Goal: Task Accomplishment & Management: Manage account settings

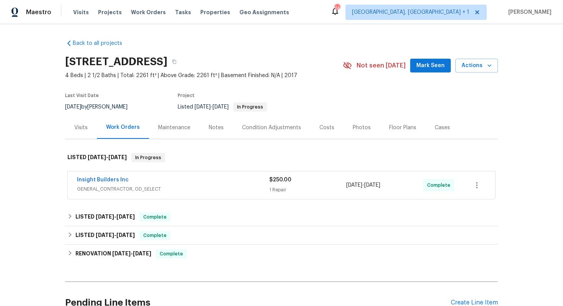
scroll to position [21, 0]
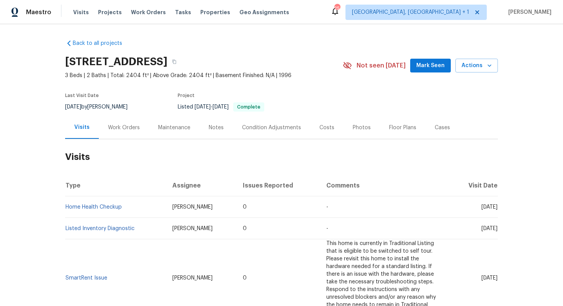
click at [118, 132] on div "Work Orders" at bounding box center [124, 127] width 50 height 23
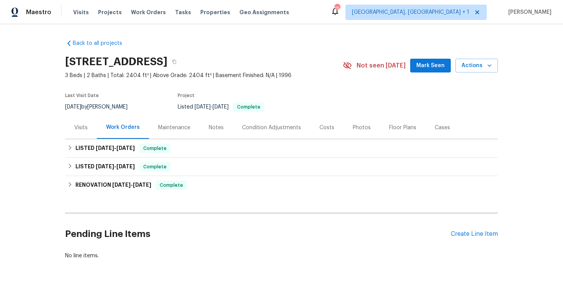
click at [467, 238] on div "Pending Line Items Create Line Item" at bounding box center [281, 234] width 433 height 36
click at [474, 233] on div "Create Line Item" at bounding box center [474, 233] width 47 height 7
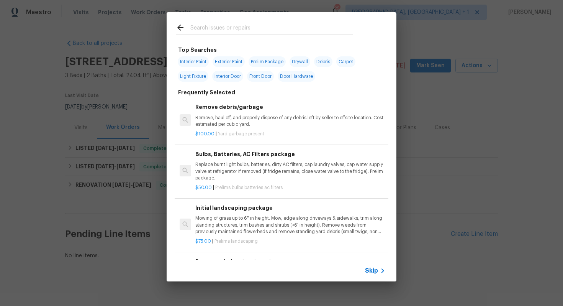
click at [227, 30] on input "text" at bounding box center [271, 28] width 162 height 11
type input "hvac"
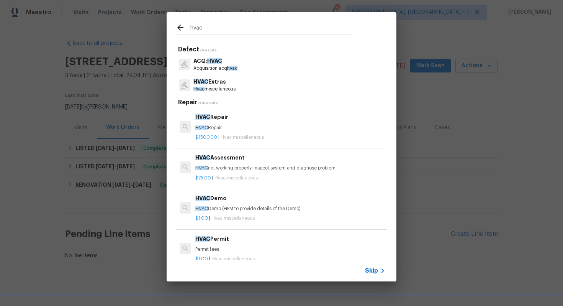
click at [213, 120] on h6 "HVAC Repair" at bounding box center [290, 117] width 190 height 8
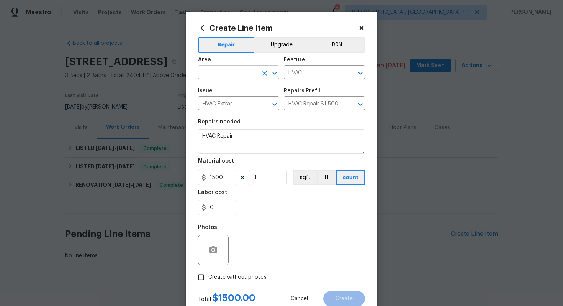
click at [216, 75] on input "text" at bounding box center [228, 73] width 60 height 12
click at [223, 93] on li "HVAC" at bounding box center [238, 90] width 81 height 13
type input "HVAC"
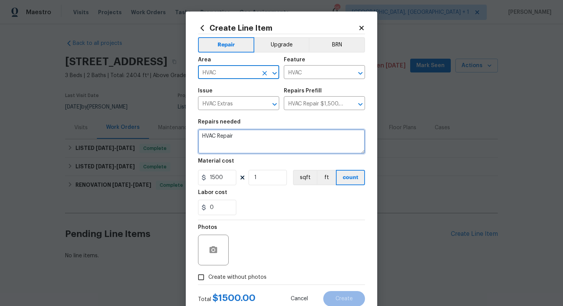
click at [278, 130] on textarea "HVAC Repair" at bounding box center [281, 141] width 167 height 25
click at [270, 147] on textarea at bounding box center [281, 141] width 167 height 25
paste textarea "Feedback received that the mini AC unit above the door where the garage was is …"
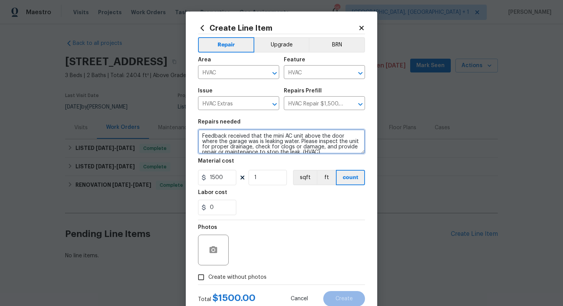
scroll to position [2, 0]
type textarea "Feedback received that the mini AC unit above the door where the garage was is …"
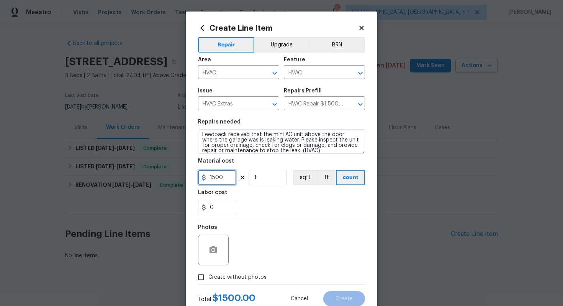
click at [226, 175] on input "1500" at bounding box center [217, 177] width 38 height 15
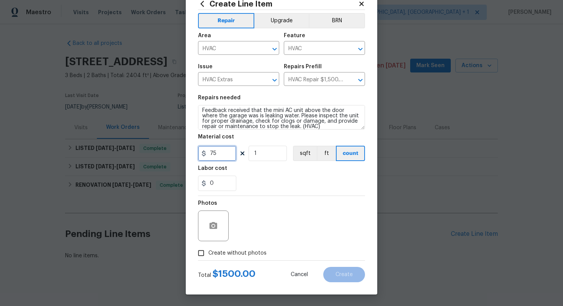
type input "75"
click at [248, 253] on span "Create without photos" at bounding box center [237, 253] width 58 height 8
click at [208, 253] on input "Create without photos" at bounding box center [201, 252] width 15 height 15
checkbox input "true"
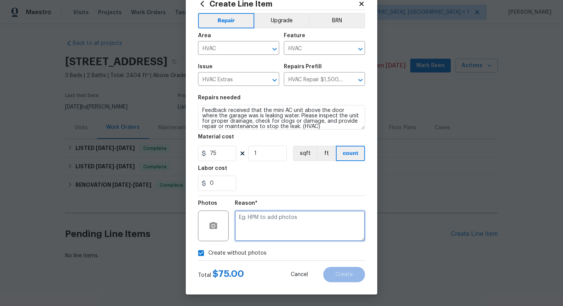
click at [322, 231] on textarea at bounding box center [300, 225] width 130 height 31
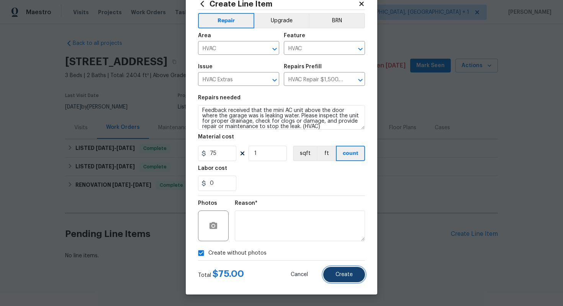
click at [344, 274] on span "Create" at bounding box center [343, 274] width 17 height 6
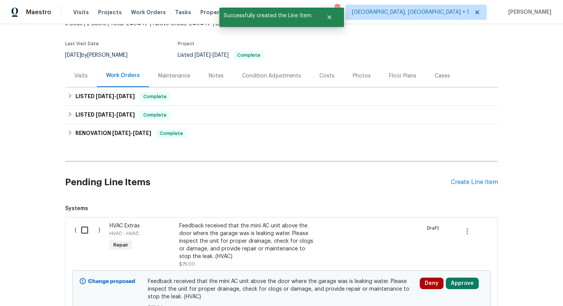
scroll to position [29, 0]
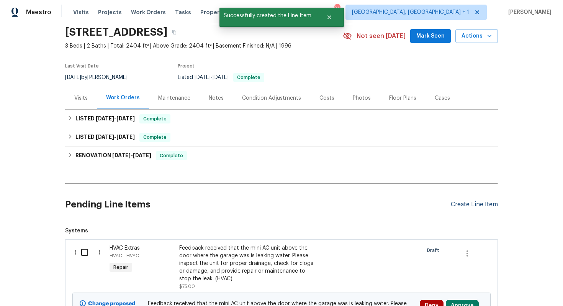
click at [478, 202] on div "Create Line Item" at bounding box center [474, 204] width 47 height 7
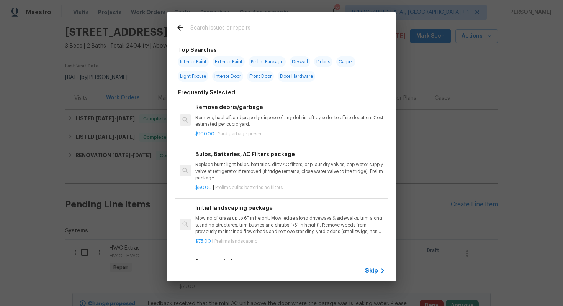
click at [231, 30] on input "text" at bounding box center [271, 28] width 162 height 11
click at [227, 77] on span "Interior Door" at bounding box center [227, 76] width 31 height 11
type input "Interior Door"
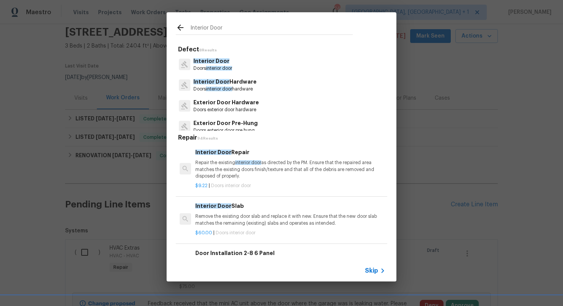
click at [213, 65] on p "Interior Door" at bounding box center [212, 61] width 39 height 8
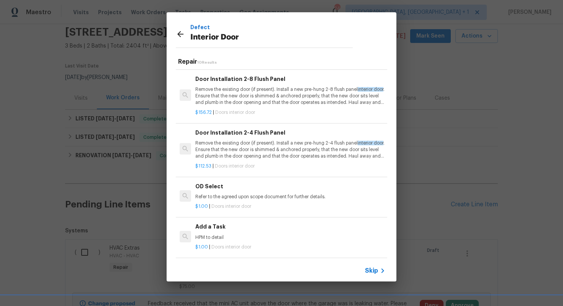
scroll to position [5, 0]
click at [224, 233] on p "HPM to detail" at bounding box center [290, 236] width 190 height 7
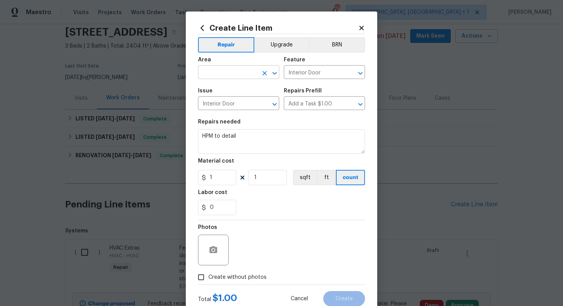
click at [219, 74] on input "text" at bounding box center [228, 73] width 60 height 12
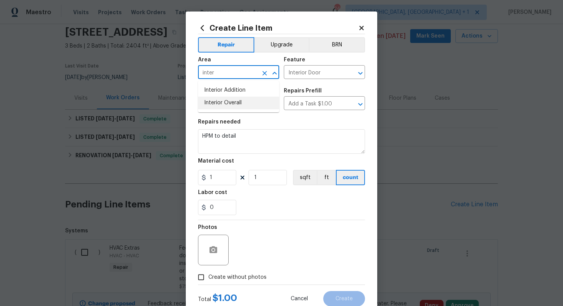
click at [225, 101] on li "Interior Overall" at bounding box center [238, 102] width 81 height 13
type input "Interior Overall"
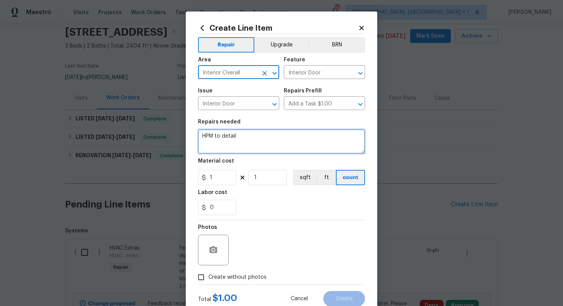
click at [247, 146] on textarea "HPM to detail" at bounding box center [281, 141] width 167 height 25
paste textarea "Feedback received that the closet door at the end of the hallway where the beds…"
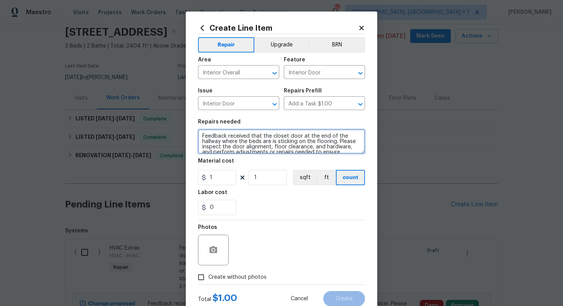
scroll to position [11, 0]
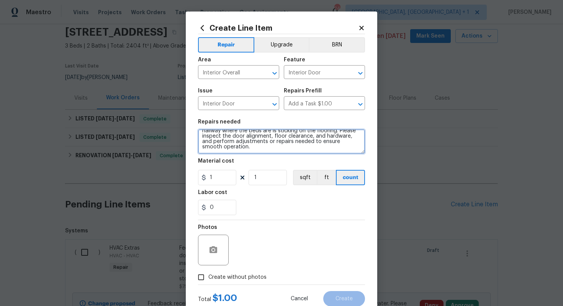
type textarea "Feedback received that the closet door at the end of the hallway where the beds…"
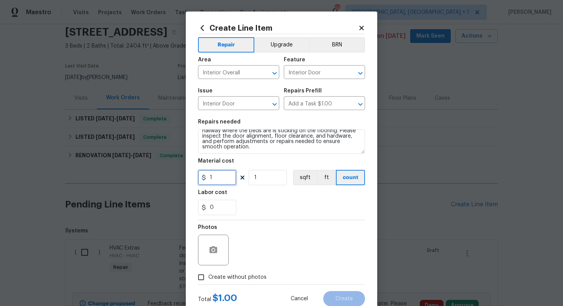
click at [232, 172] on input "1" at bounding box center [217, 177] width 38 height 15
type input "75"
click at [261, 273] on span "Create without photos" at bounding box center [237, 277] width 58 height 8
click at [208, 273] on input "Create without photos" at bounding box center [201, 277] width 15 height 15
checkbox input "true"
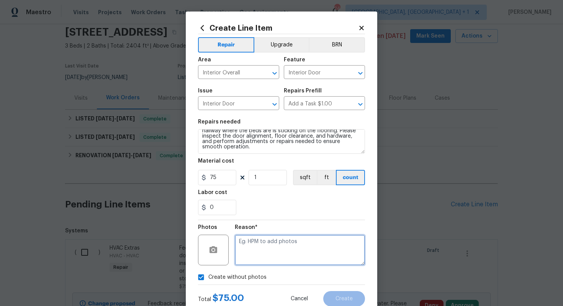
click at [295, 252] on textarea at bounding box center [300, 249] width 130 height 31
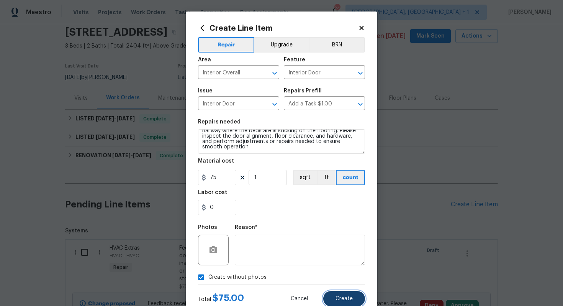
click at [340, 296] on span "Create" at bounding box center [343, 299] width 17 height 6
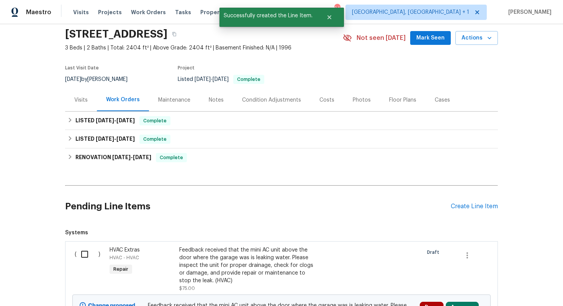
scroll to position [0, 0]
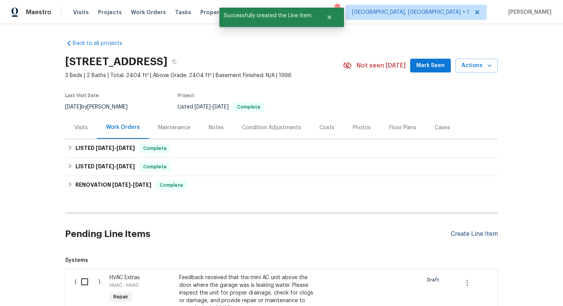
click at [474, 236] on div "Create Line Item" at bounding box center [474, 233] width 47 height 7
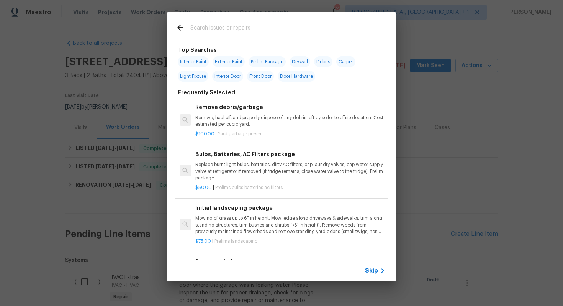
click at [223, 28] on input "text" at bounding box center [271, 28] width 162 height 11
type input "porch"
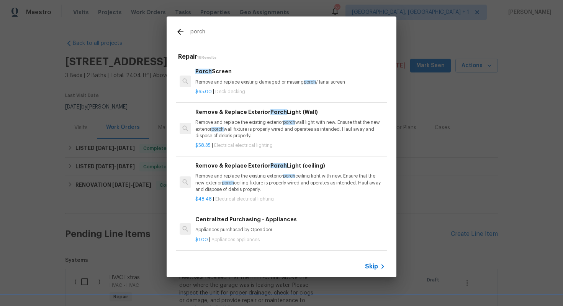
click at [227, 122] on p "Remove and replace the existing exterior porch wall light with new. Ensure that…" at bounding box center [290, 129] width 190 height 20
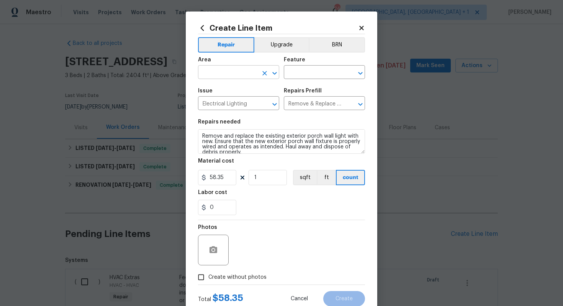
click at [222, 74] on input "text" at bounding box center [228, 73] width 60 height 12
click at [254, 102] on li "Exterior Overall" at bounding box center [238, 102] width 81 height 13
type input "Exterior Overall"
click at [309, 71] on input "text" at bounding box center [314, 73] width 60 height 12
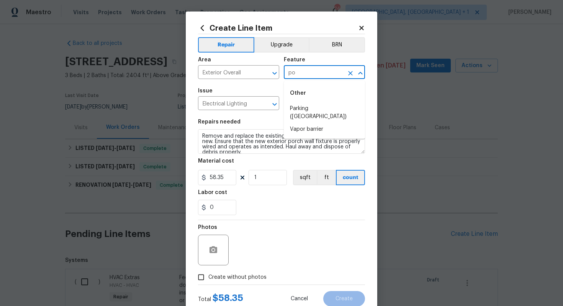
type input "p"
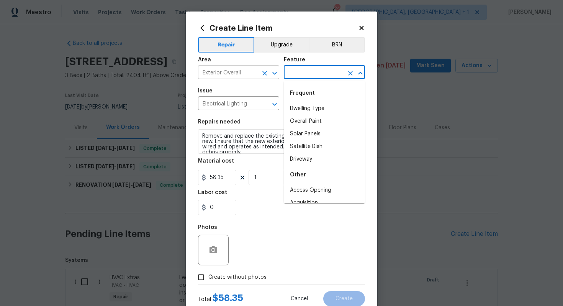
click at [245, 71] on input "Exterior Overall" at bounding box center [228, 73] width 60 height 12
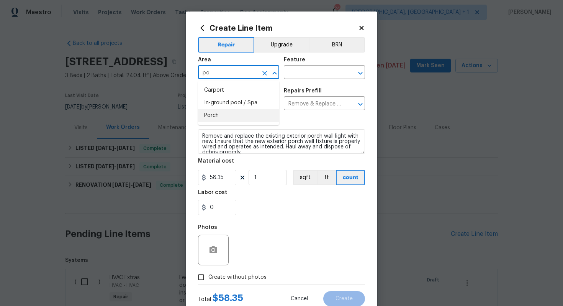
click at [231, 118] on li "Porch" at bounding box center [238, 115] width 81 height 13
type input "Porch"
click at [304, 74] on input "text" at bounding box center [314, 73] width 60 height 12
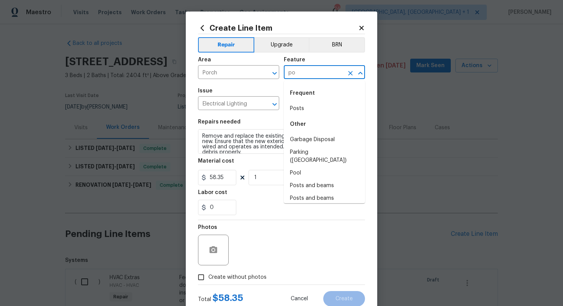
type input "p"
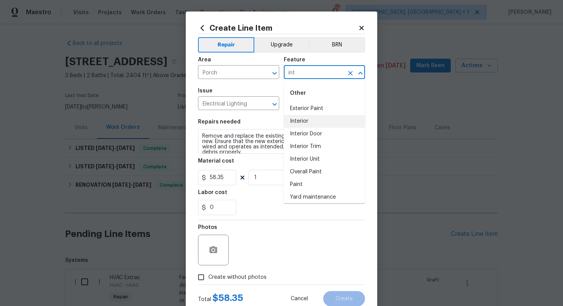
click at [319, 122] on li "Interior" at bounding box center [324, 121] width 81 height 13
type input "Interior"
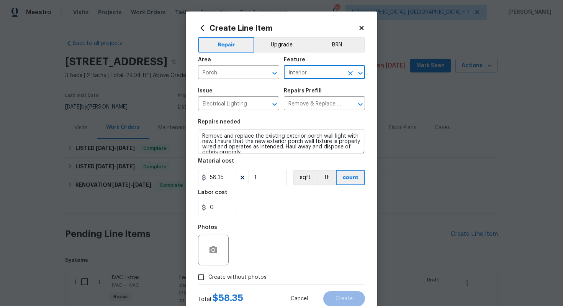
click at [349, 76] on icon "Clear" at bounding box center [351, 73] width 8 height 8
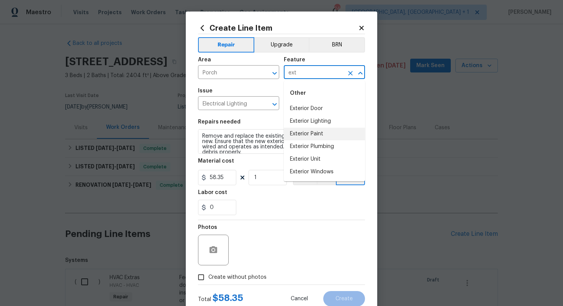
type input "ext"
click at [267, 88] on div "Issue" at bounding box center [238, 93] width 81 height 10
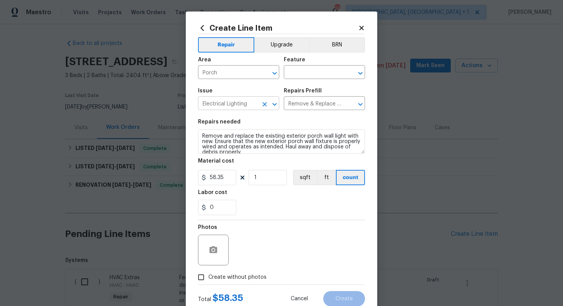
click at [236, 106] on input "Electrical Lighting" at bounding box center [228, 104] width 60 height 12
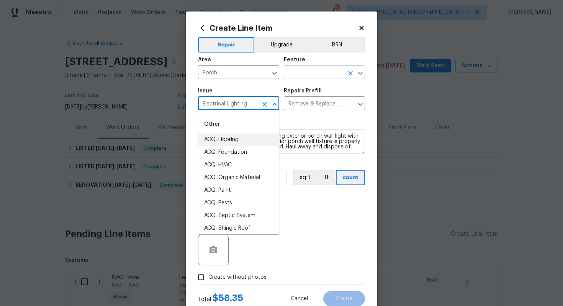
click at [299, 72] on input "text" at bounding box center [314, 73] width 60 height 12
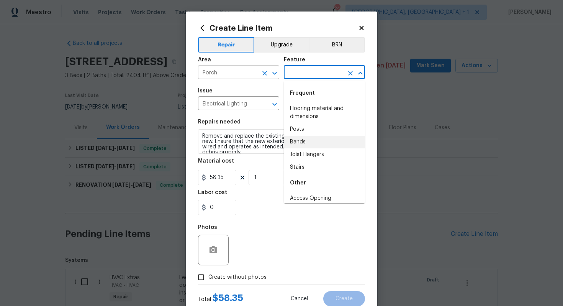
click at [221, 70] on input "Porch" at bounding box center [228, 73] width 60 height 12
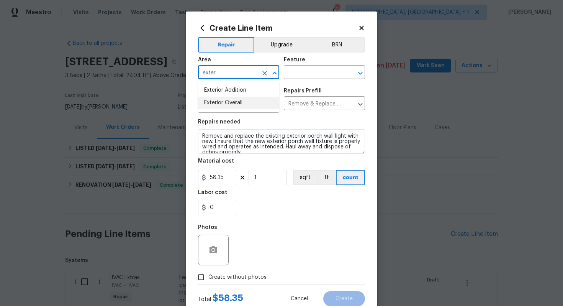
click at [212, 105] on li "Exterior Overall" at bounding box center [238, 102] width 81 height 13
type input "Exterior Overall"
click at [294, 77] on input "text" at bounding box center [314, 73] width 60 height 12
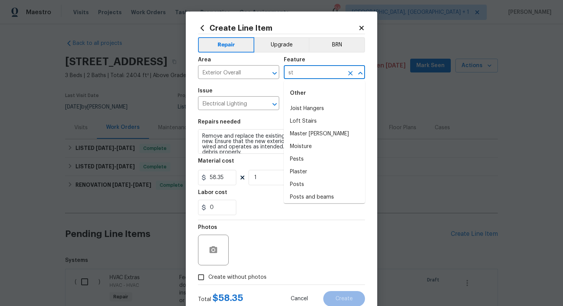
type input "ste"
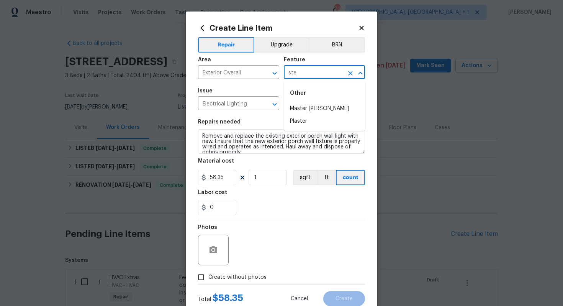
click at [350, 75] on icon "Clear" at bounding box center [351, 73] width 8 height 8
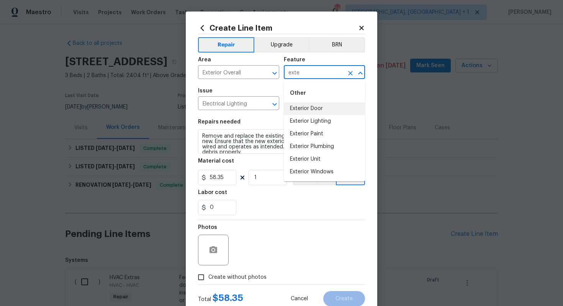
click at [317, 108] on li "Exterior Door" at bounding box center [324, 108] width 81 height 13
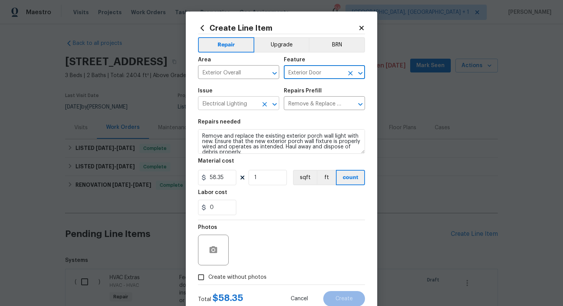
type input "Exterior Door"
click at [241, 105] on input "Electrical Lighting" at bounding box center [228, 104] width 60 height 12
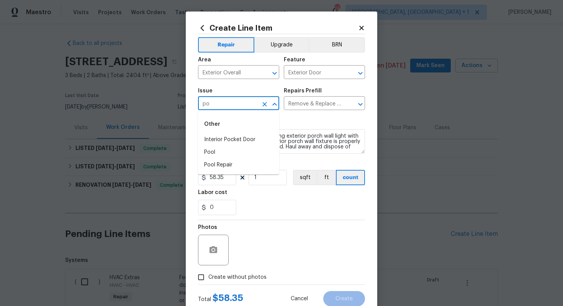
type input "p"
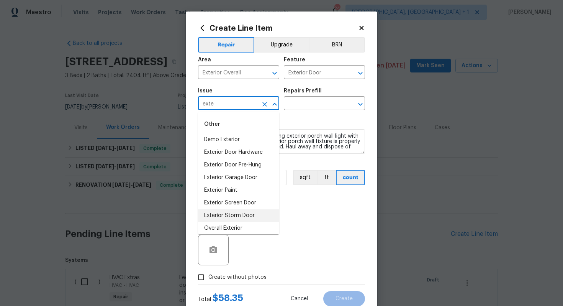
click at [226, 223] on li "Overall Exterior" at bounding box center [238, 228] width 81 height 13
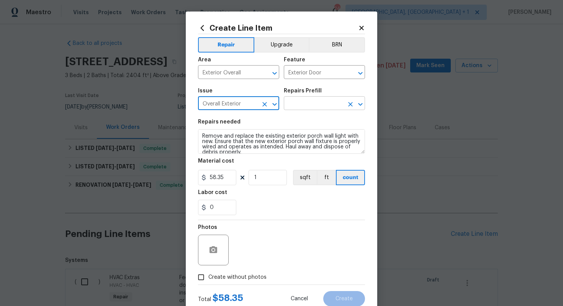
type input "Overall Exterior"
click at [313, 102] on input "text" at bounding box center [314, 104] width 60 height 12
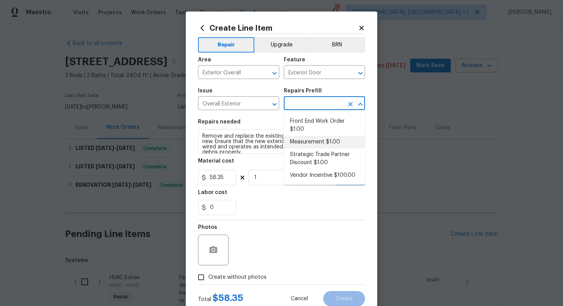
click at [310, 139] on li "Measurement $1.00" at bounding box center [324, 142] width 81 height 13
type input "Measurement $1.00"
type textarea "Living Home Measurement"
type input "1"
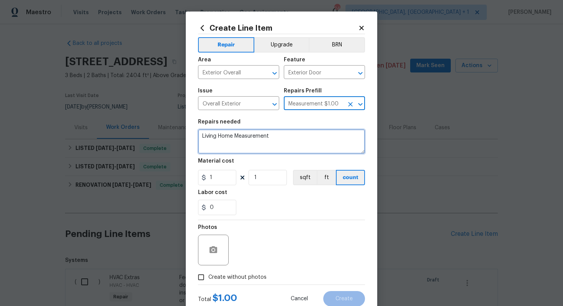
click at [297, 142] on textarea "Living Home Measurement" at bounding box center [281, 141] width 167 height 25
paste textarea "Feedback received that the closet door at the end of the hallway where the beds…"
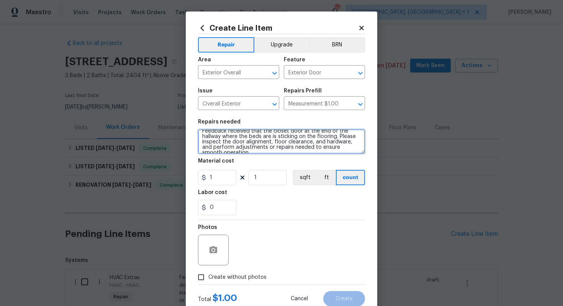
scroll to position [11, 0]
type textarea "Feedback received that the closet door at the end of the hallway where the beds…"
click at [256, 136] on textarea "Feedback received that the closet door at the end of the hallway where the beds…" at bounding box center [281, 141] width 167 height 25
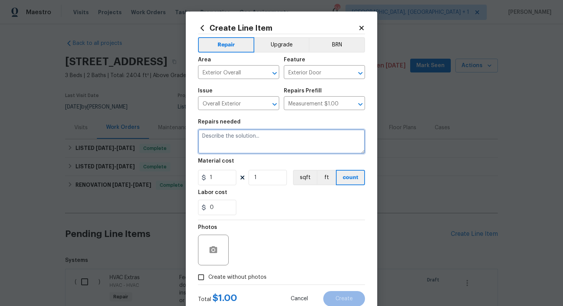
scroll to position [0, 0]
paste textarea "Feedback received that the back porch on the right side when you walk out is de…"
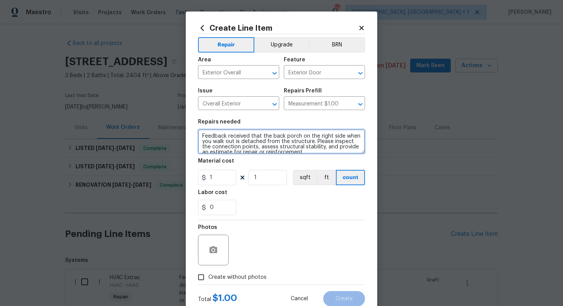
scroll to position [2, 0]
type textarea "Feedback received that the back porch on the right side when you walk out is de…"
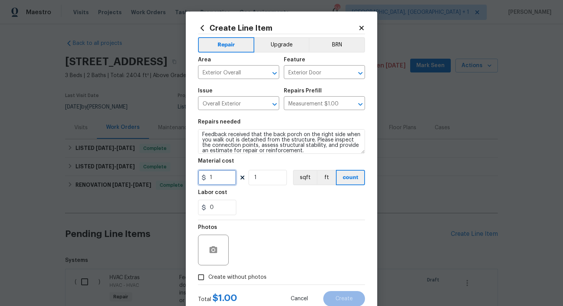
click at [230, 177] on input "1" at bounding box center [217, 177] width 38 height 15
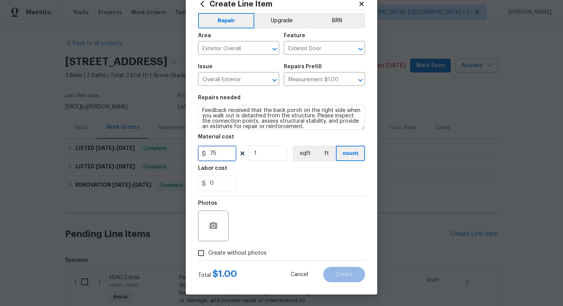
type input "75"
click at [248, 254] on span "Create without photos" at bounding box center [237, 253] width 58 height 8
click at [208, 254] on input "Create without photos" at bounding box center [201, 252] width 15 height 15
checkbox input "true"
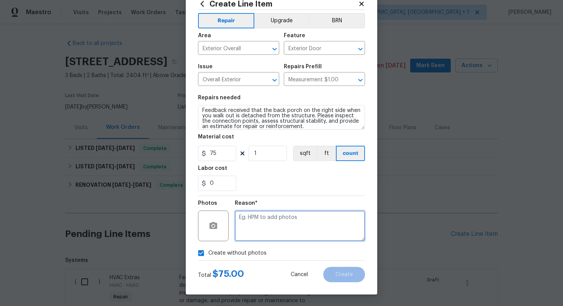
click at [302, 231] on textarea at bounding box center [300, 225] width 130 height 31
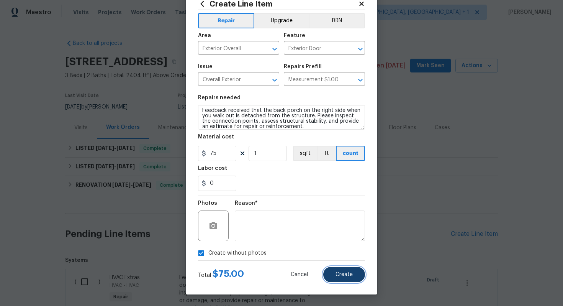
click at [345, 271] on button "Create" at bounding box center [344, 274] width 42 height 15
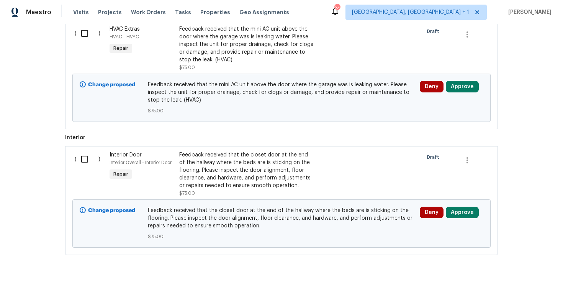
scroll to position [375, 0]
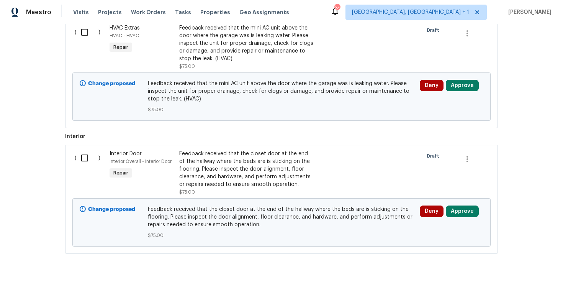
click at [85, 156] on input "checkbox" at bounding box center [88, 158] width 22 height 16
click at [516, 284] on span "Create Work Order" at bounding box center [519, 287] width 51 height 10
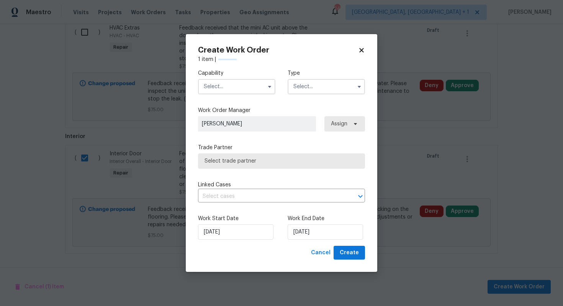
checkbox input "false"
click at [233, 86] on input "text" at bounding box center [236, 86] width 77 height 15
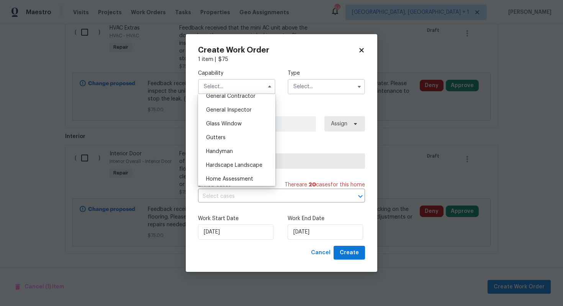
scroll to position [376, 0]
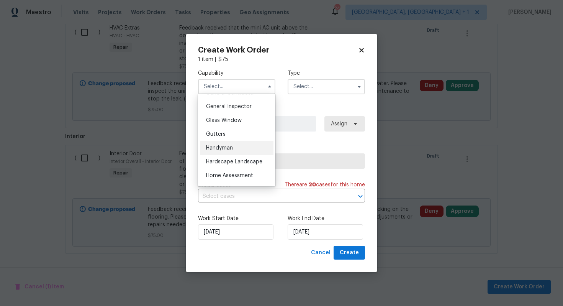
click at [226, 148] on span "Handyman" at bounding box center [219, 147] width 27 height 5
type input "Handyman"
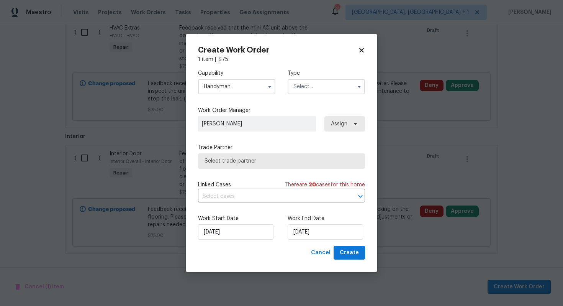
click at [322, 85] on input "text" at bounding box center [326, 86] width 77 height 15
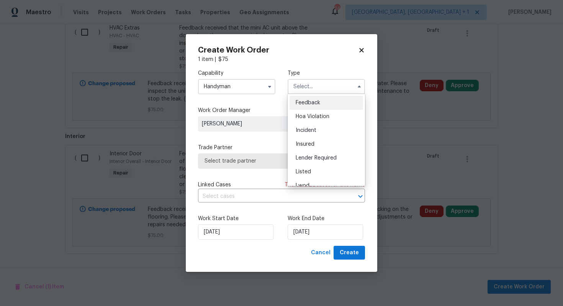
click at [316, 107] on div "Feedback" at bounding box center [326, 103] width 74 height 14
type input "Feedback"
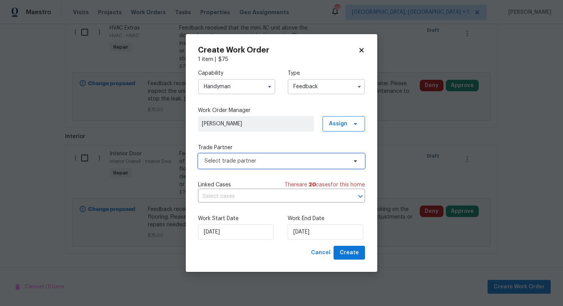
click at [256, 163] on span "Select trade partner" at bounding box center [275, 161] width 143 height 8
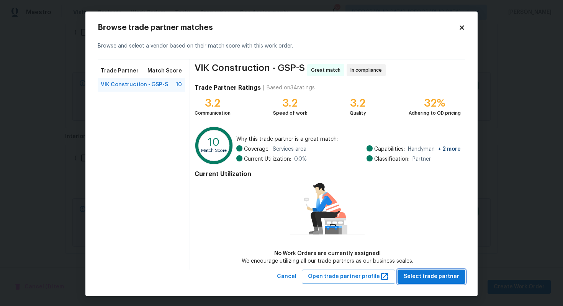
click at [425, 273] on span "Select trade partner" at bounding box center [432, 276] width 56 height 10
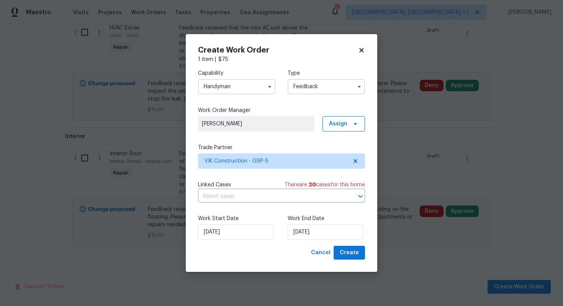
click at [311, 224] on div "Work End Date 25/09/2025" at bounding box center [326, 226] width 77 height 25
click at [312, 228] on input "[DATE]" at bounding box center [325, 231] width 75 height 15
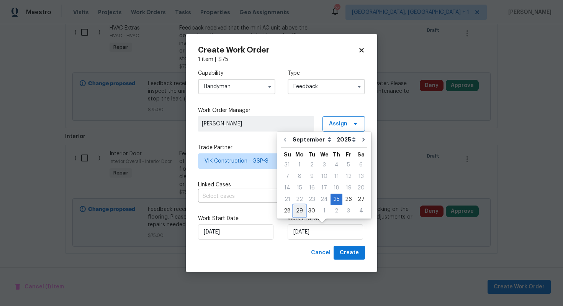
click at [298, 209] on div "29" at bounding box center [299, 210] width 12 height 11
type input "[DATE]"
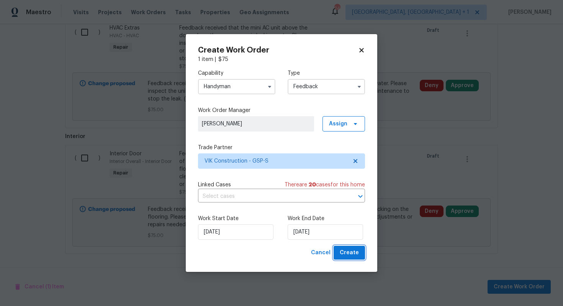
click at [349, 248] on span "Create" at bounding box center [349, 253] width 19 height 10
click at [356, 253] on div "Cancel Create" at bounding box center [336, 252] width 57 height 14
click at [350, 253] on div "Cancel Create" at bounding box center [336, 252] width 57 height 14
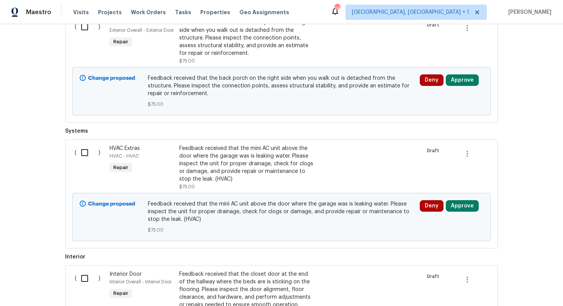
scroll to position [375, 0]
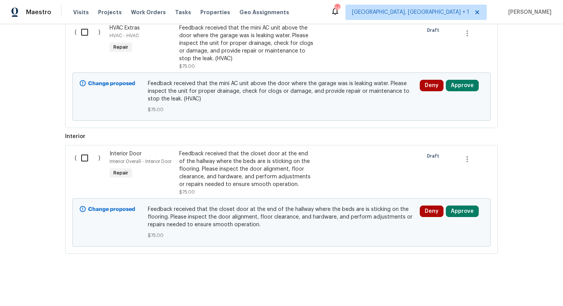
click at [85, 157] on input "checkbox" at bounding box center [88, 158] width 22 height 16
click at [507, 283] on span "Create Work Order" at bounding box center [519, 287] width 51 height 10
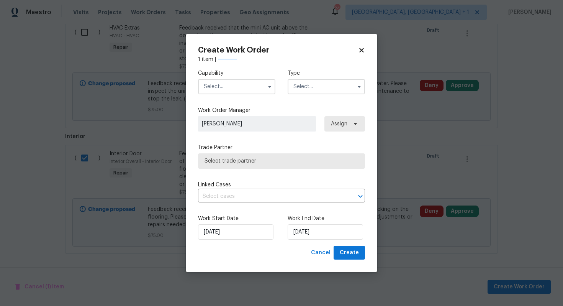
checkbox input "false"
click at [244, 91] on input "text" at bounding box center [236, 86] width 77 height 15
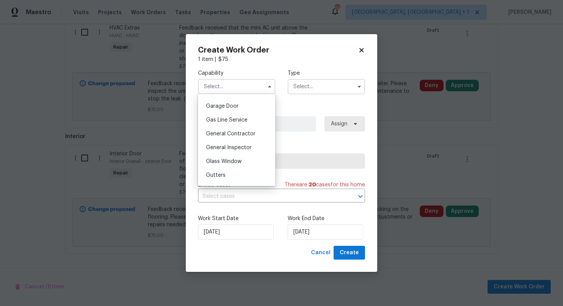
scroll to position [368, 0]
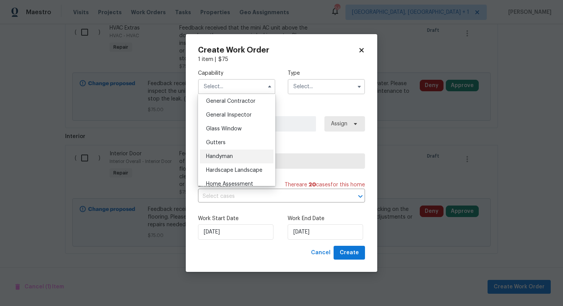
click at [224, 157] on span "Handyman" at bounding box center [219, 156] width 27 height 5
type input "Handyman"
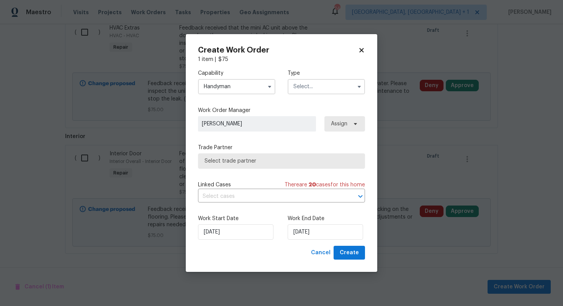
click at [326, 85] on input "text" at bounding box center [326, 86] width 77 height 15
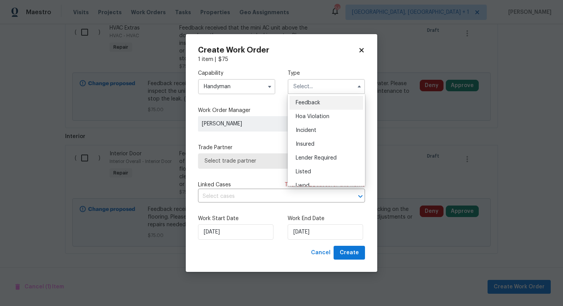
click at [318, 103] on span "Feedback" at bounding box center [308, 102] width 25 height 5
type input "Feedback"
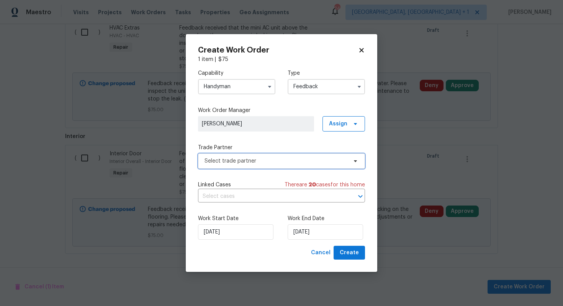
click at [253, 165] on span "Select trade partner" at bounding box center [281, 160] width 167 height 15
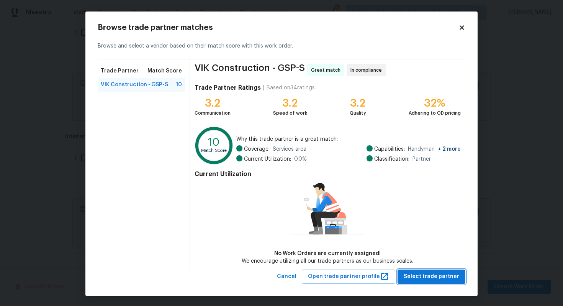
click at [422, 274] on span "Select trade partner" at bounding box center [432, 276] width 56 height 10
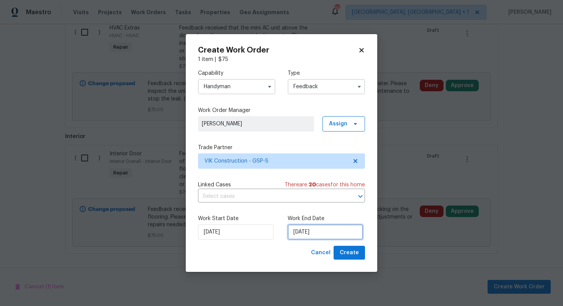
click at [308, 228] on input "[DATE]" at bounding box center [325, 231] width 75 height 15
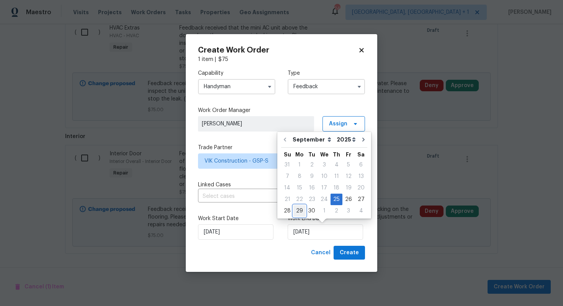
click at [301, 212] on div "29" at bounding box center [299, 210] width 12 height 11
type input "[DATE]"
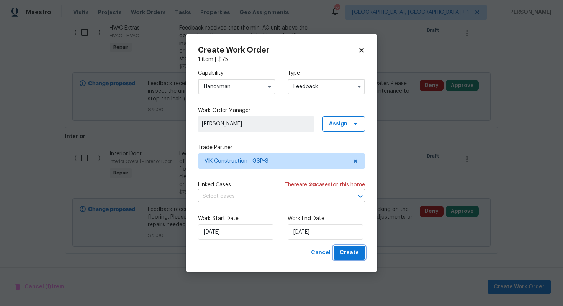
click at [345, 250] on span "Create" at bounding box center [349, 253] width 19 height 10
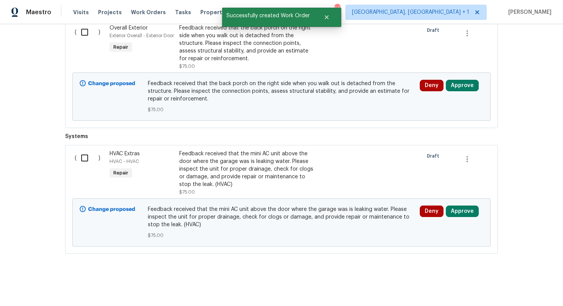
scroll to position [0, 0]
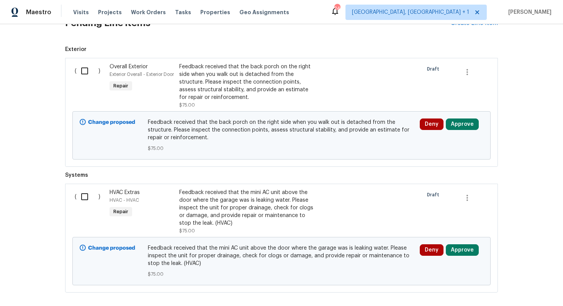
scroll to position [318, 0]
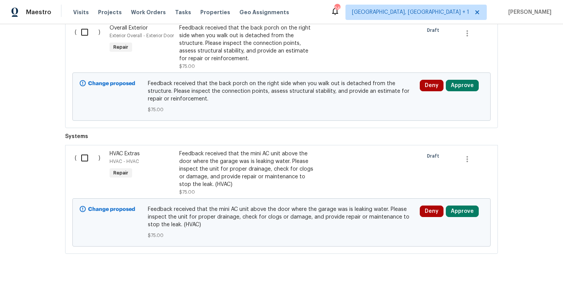
click at [85, 158] on input "checkbox" at bounding box center [88, 158] width 22 height 16
click at [521, 287] on span "Create Work Order" at bounding box center [519, 287] width 51 height 10
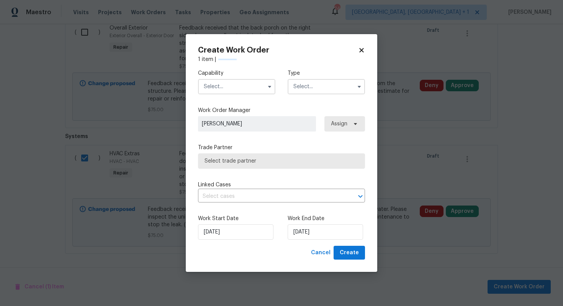
checkbox input "false"
click at [231, 82] on input "text" at bounding box center [236, 86] width 77 height 15
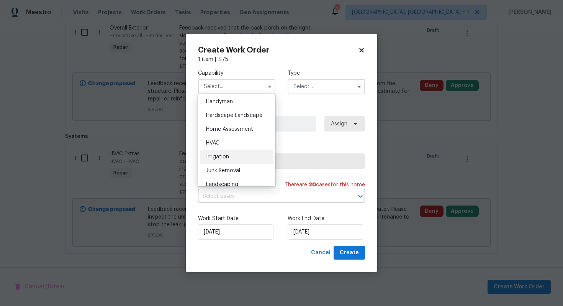
scroll to position [423, 0]
click at [223, 142] on div "HVAC" at bounding box center [237, 142] width 74 height 14
type input "HVAC"
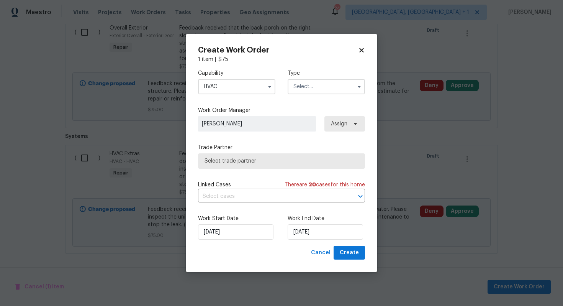
click at [314, 82] on input "text" at bounding box center [326, 86] width 77 height 15
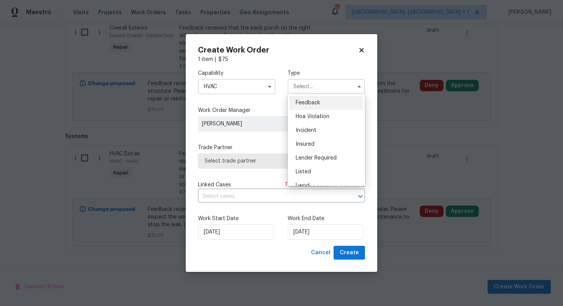
click at [307, 102] on span "Feedback" at bounding box center [308, 102] width 25 height 5
type input "Feedback"
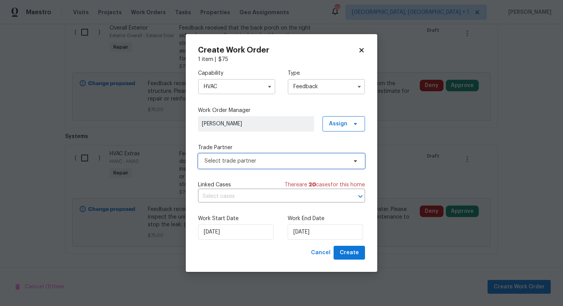
click at [249, 160] on span "Select trade partner" at bounding box center [275, 161] width 143 height 8
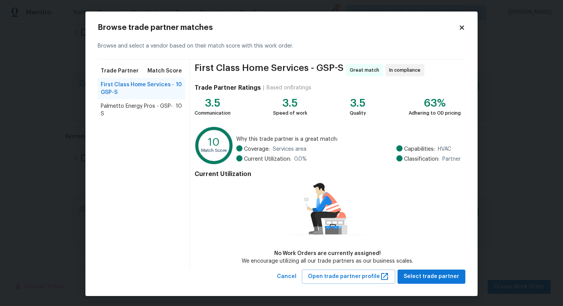
click at [133, 109] on span "Palmetto Energy Pros - GSP-S" at bounding box center [138, 109] width 75 height 15
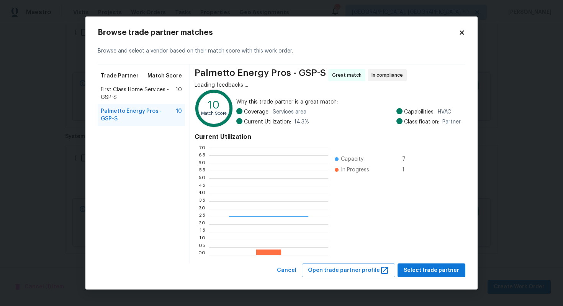
scroll to position [107, 119]
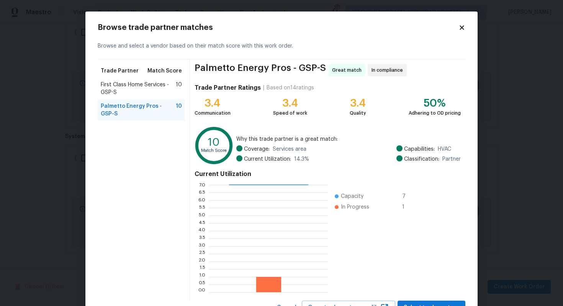
click at [131, 92] on span "First Class Home Services - GSP-S" at bounding box center [138, 88] width 75 height 15
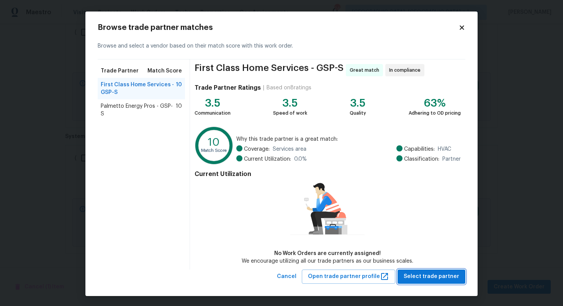
click at [427, 274] on span "Select trade partner" at bounding box center [432, 276] width 56 height 10
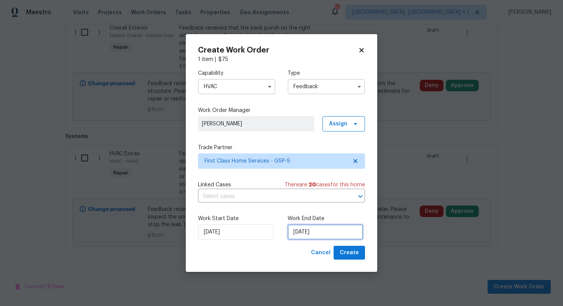
click at [293, 233] on input "[DATE]" at bounding box center [325, 231] width 75 height 15
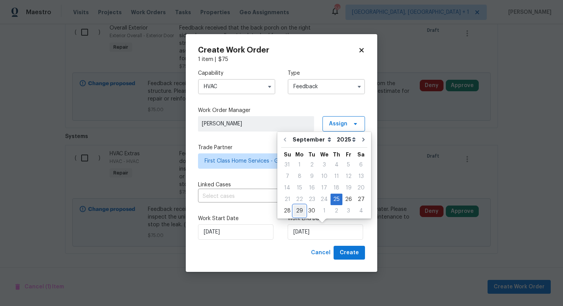
click at [296, 214] on div "29" at bounding box center [299, 210] width 12 height 11
type input "[DATE]"
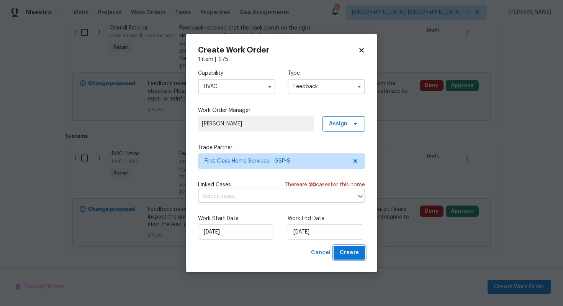
click at [354, 252] on span "Create" at bounding box center [349, 253] width 19 height 10
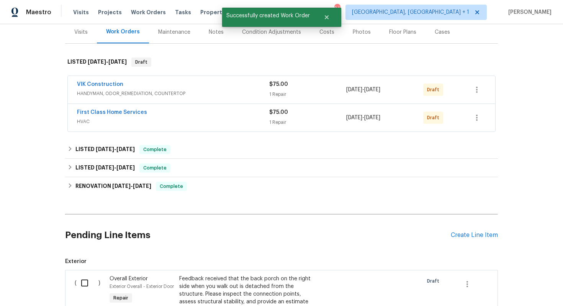
scroll to position [220, 0]
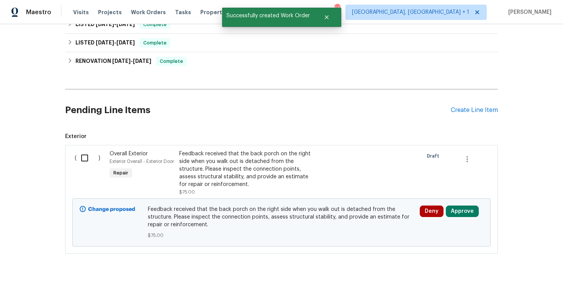
click at [90, 157] on input "checkbox" at bounding box center [88, 158] width 22 height 16
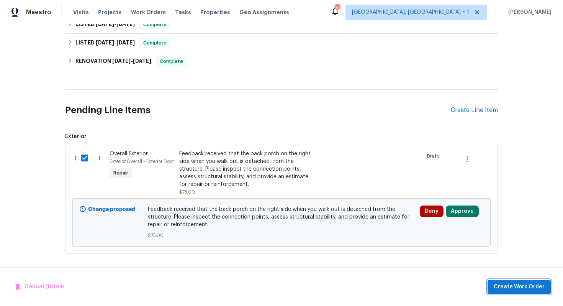
click at [513, 285] on span "Create Work Order" at bounding box center [519, 287] width 51 height 10
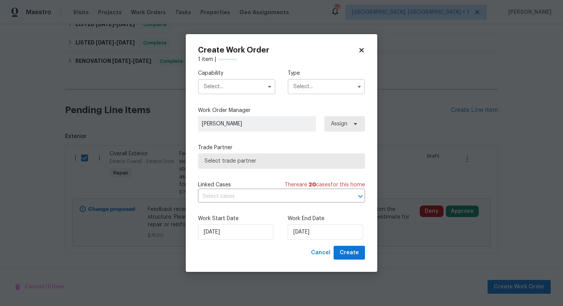
checkbox input "false"
click at [259, 88] on input "text" at bounding box center [236, 86] width 77 height 15
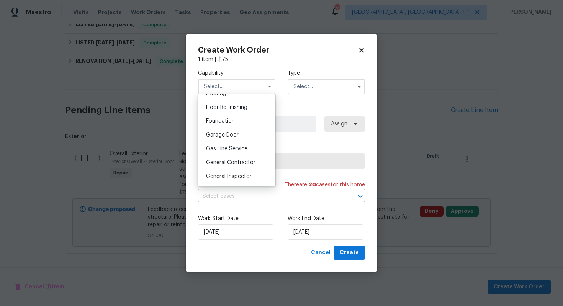
scroll to position [316, 0]
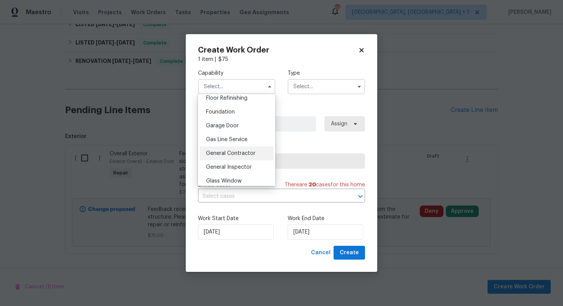
click at [226, 155] on span "General Contractor" at bounding box center [230, 152] width 49 height 5
type input "General Contractor"
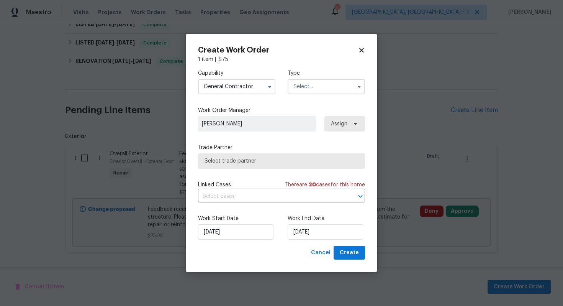
click at [325, 86] on input "text" at bounding box center [326, 86] width 77 height 15
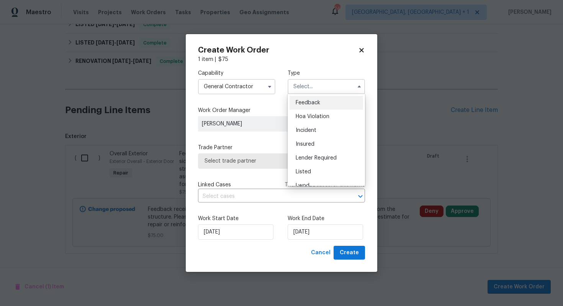
click at [313, 106] on div "Feedback" at bounding box center [326, 103] width 74 height 14
type input "Feedback"
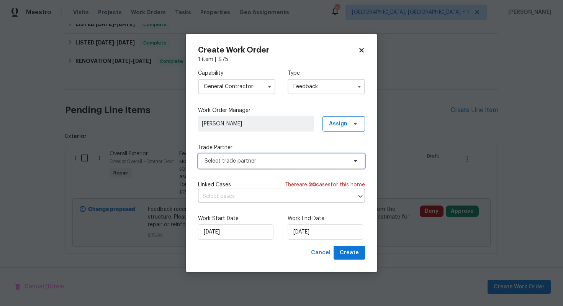
click at [246, 159] on span "Select trade partner" at bounding box center [275, 161] width 143 height 8
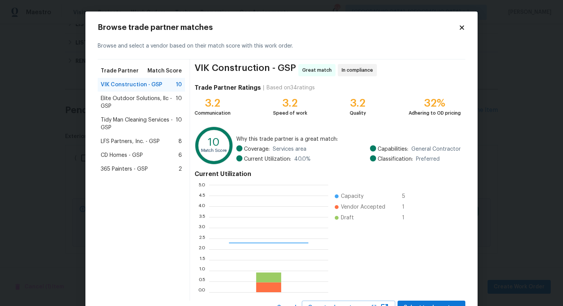
scroll to position [107, 119]
click at [139, 101] on span "Elite Outdoor Solutions, llc - GSP" at bounding box center [138, 102] width 75 height 15
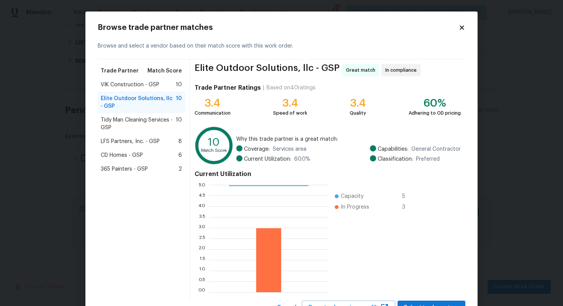
scroll to position [32, 0]
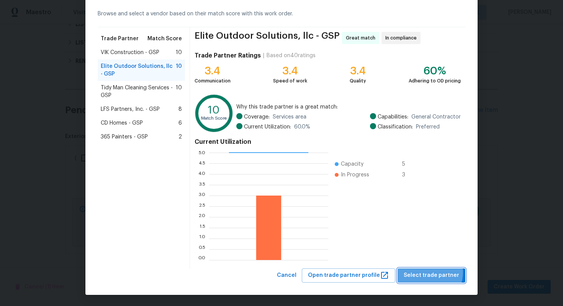
click at [431, 272] on span "Select trade partner" at bounding box center [432, 275] width 56 height 10
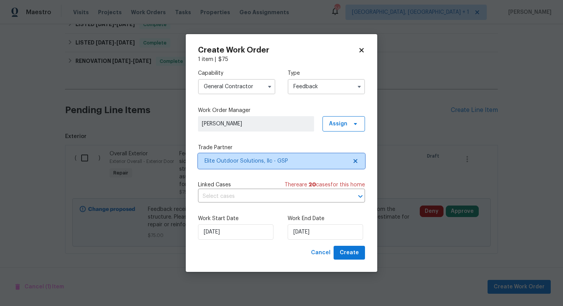
scroll to position [0, 0]
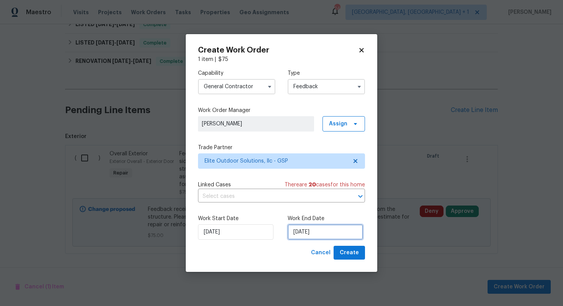
click at [309, 231] on input "[DATE]" at bounding box center [325, 231] width 75 height 15
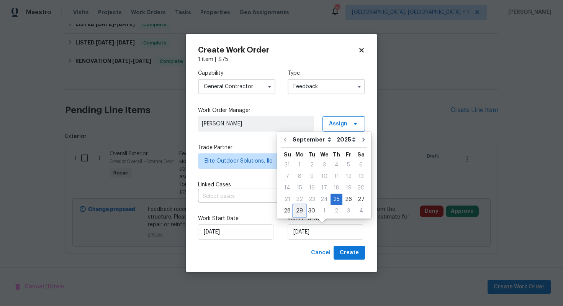
click at [302, 207] on div "29" at bounding box center [299, 210] width 12 height 11
type input "[DATE]"
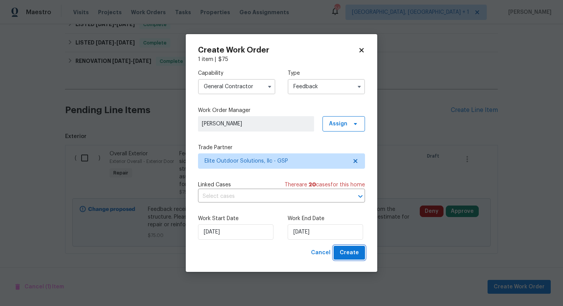
click at [347, 255] on span "Create" at bounding box center [349, 253] width 19 height 10
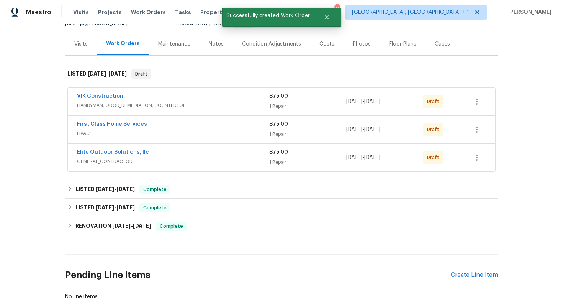
scroll to position [84, 0]
click at [95, 96] on link "VIK Construction" at bounding box center [100, 95] width 46 height 5
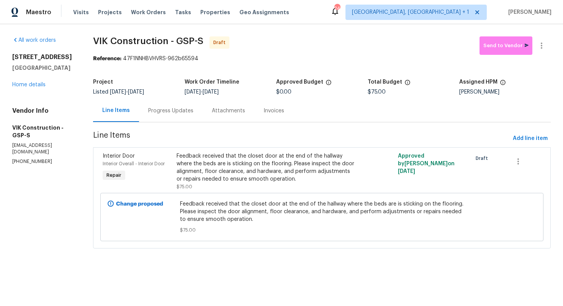
click at [175, 112] on div "Progress Updates" at bounding box center [170, 111] width 45 height 8
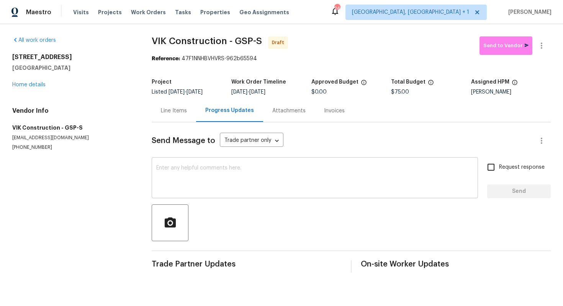
click at [241, 172] on textarea at bounding box center [314, 178] width 317 height 27
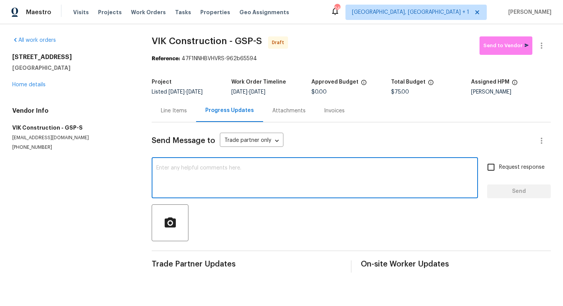
click at [205, 187] on textarea at bounding box center [314, 178] width 317 height 27
paste textarea "Hi this is Arvind with Opendoor. I’m confirming you received the WO for the pro…"
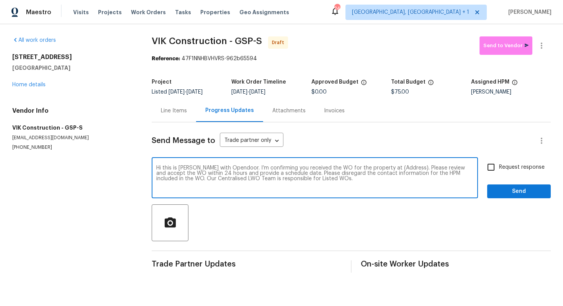
click at [397, 168] on textarea "Hi this is Arvind with Opendoor. I’m confirming you received the WO for the pro…" at bounding box center [314, 178] width 317 height 27
drag, startPoint x: 399, startPoint y: 168, endPoint x: 377, endPoint y: 165, distance: 22.8
click at [377, 165] on textarea "Hi this is Arvind with Opendoor. I’m confirming you received the WO for the pro…" at bounding box center [314, 178] width 317 height 27
paste textarea "1611 Scuffletown Rd, Fountain Inn, SC 29644"
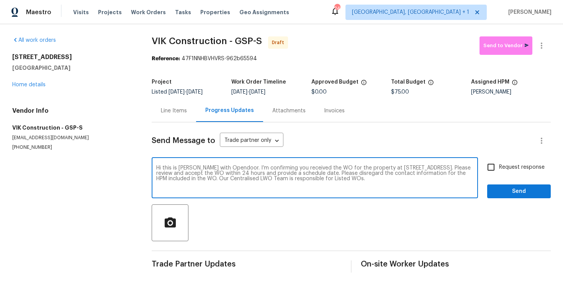
type textarea "Hi this is Arvind with Opendoor. I’m confirming you received the WO for the pro…"
click at [494, 168] on input "Request response" at bounding box center [491, 167] width 16 height 16
checkbox input "true"
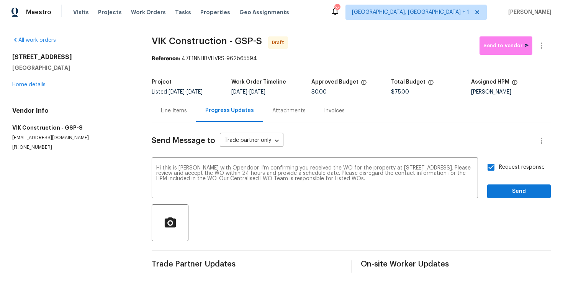
click at [506, 199] on div "Send Message to Trade partner only Trade partner only ​ Hi this is Arvind with …" at bounding box center [351, 197] width 399 height 150
click at [505, 193] on span "Send" at bounding box center [518, 191] width 51 height 10
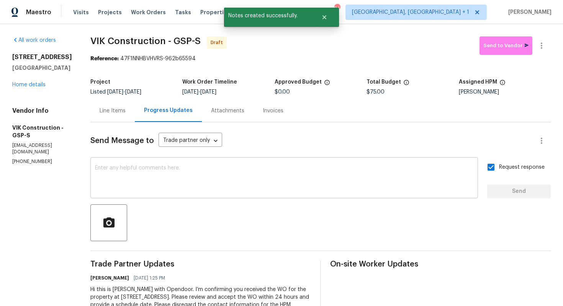
click at [220, 195] on div "x ​" at bounding box center [284, 178] width 388 height 39
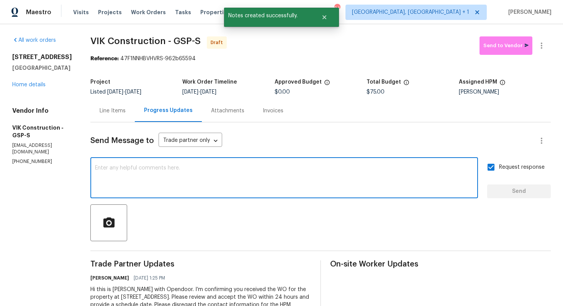
paste textarea "Attention All Work Orders must include before-photos (both close-up and wide-an…"
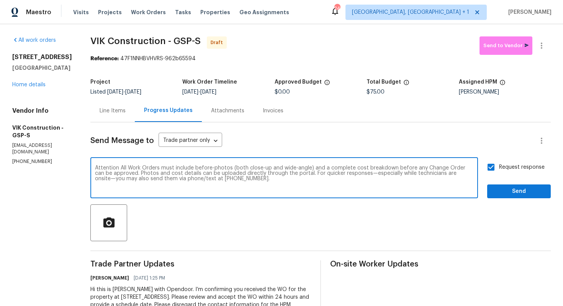
type textarea "Attention All Work Orders must include before-photos (both close-up and wide-an…"
click at [491, 196] on button "Send" at bounding box center [519, 191] width 64 height 14
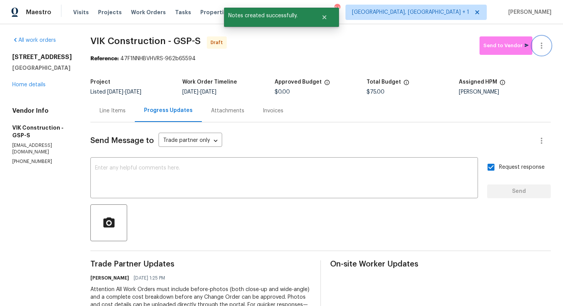
click at [540, 45] on icon "button" at bounding box center [541, 45] width 9 height 9
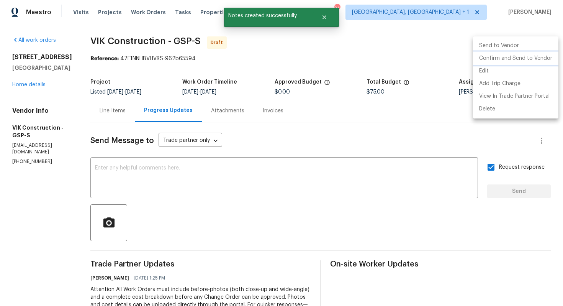
click at [507, 57] on li "Confirm and Send to Vendor" at bounding box center [515, 58] width 85 height 13
click at [396, 49] on div at bounding box center [281, 153] width 563 height 306
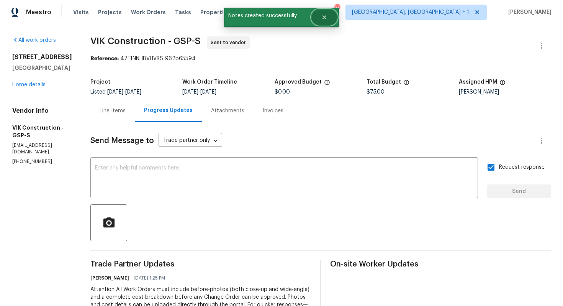
click at [329, 23] on button "Close" at bounding box center [324, 17] width 25 height 15
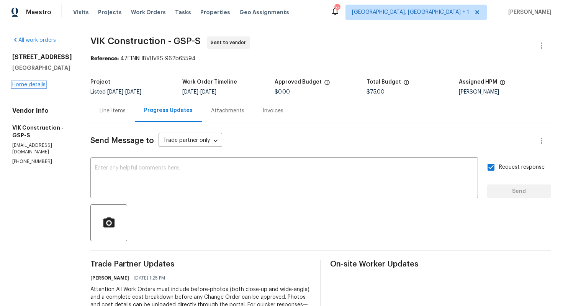
click at [38, 85] on link "Home details" at bounding box center [28, 84] width 33 height 5
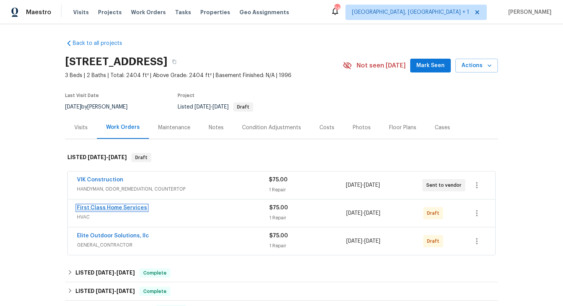
click at [103, 206] on link "First Class Home Services" at bounding box center [112, 207] width 70 height 5
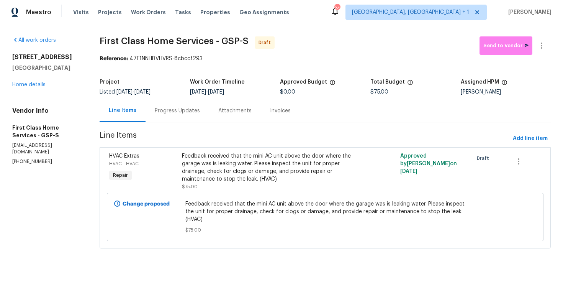
click at [163, 113] on div "Progress Updates" at bounding box center [177, 111] width 45 height 8
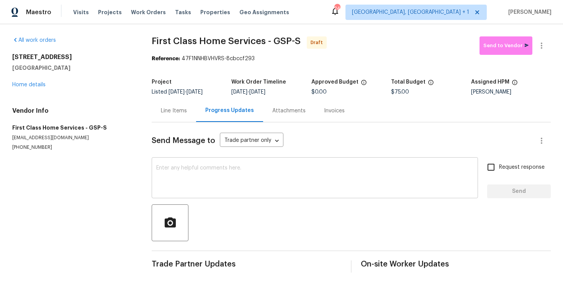
click at [183, 171] on textarea at bounding box center [314, 178] width 317 height 27
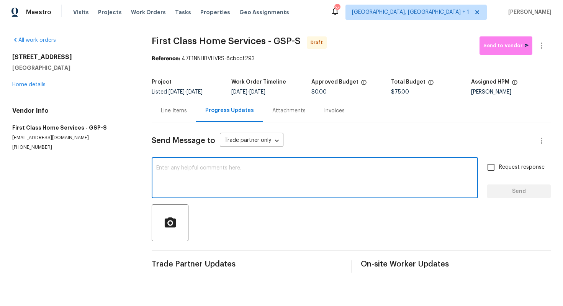
paste textarea "Hi this is Arvind with Opendoor. I’m confirming you received the WO for the pro…"
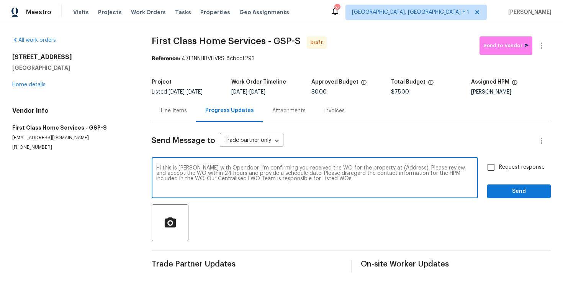
drag, startPoint x: 400, startPoint y: 168, endPoint x: 376, endPoint y: 168, distance: 24.1
click at [376, 168] on textarea "Hi this is Arvind with Opendoor. I’m confirming you received the WO for the pro…" at bounding box center [314, 178] width 317 height 27
paste textarea "1611 Scuffletown Rd, Fountain Inn, SC 29644"
type textarea "Hi this is Arvind with Opendoor. I’m confirming you received the WO for the pro…"
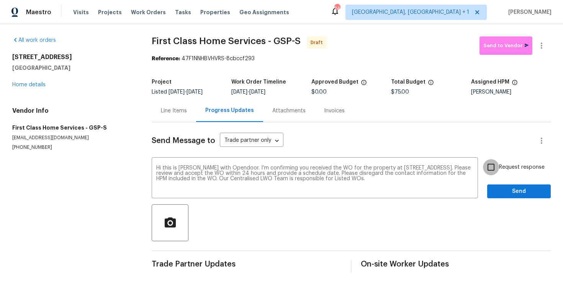
click at [490, 165] on input "Request response" at bounding box center [491, 167] width 16 height 16
checkbox input "true"
click at [513, 190] on span "Send" at bounding box center [518, 191] width 51 height 10
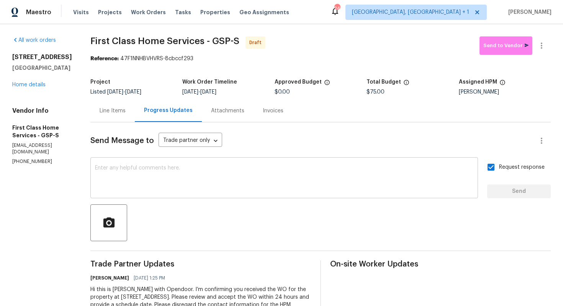
click at [198, 175] on textarea at bounding box center [284, 178] width 378 height 27
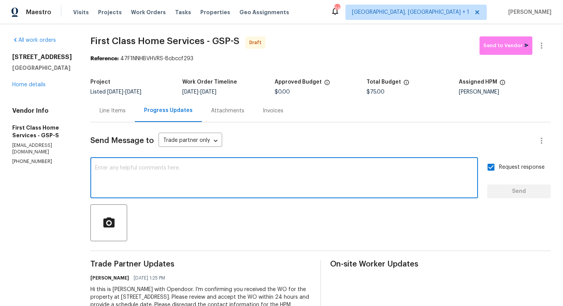
paste textarea "Attention All Work Orders must include before-photos (both close-up and wide-an…"
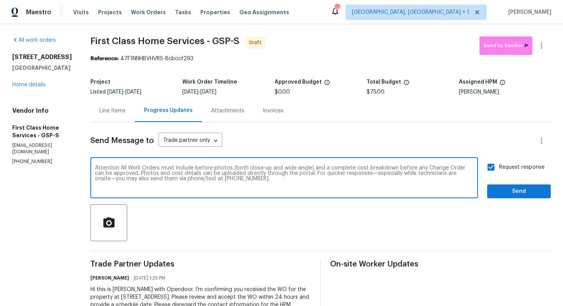
type textarea "Attention All Work Orders must include before-photos (both close-up and wide-an…"
click at [507, 191] on span "Send" at bounding box center [518, 191] width 51 height 10
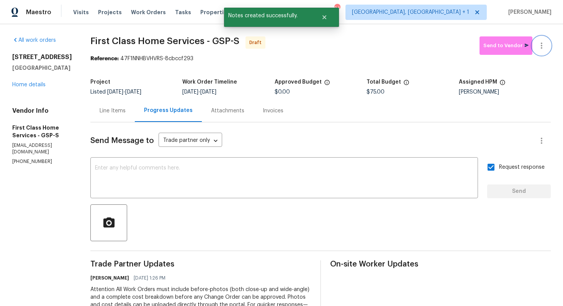
click at [543, 46] on icon "button" at bounding box center [541, 45] width 9 height 9
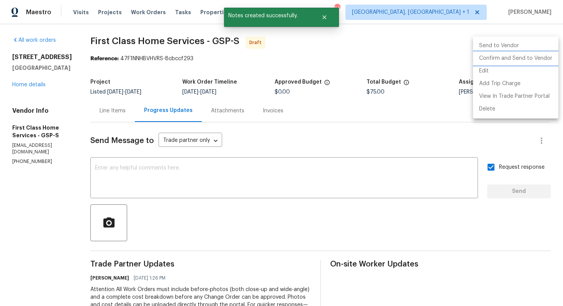
click at [500, 58] on li "Confirm and Send to Vendor" at bounding box center [515, 58] width 85 height 13
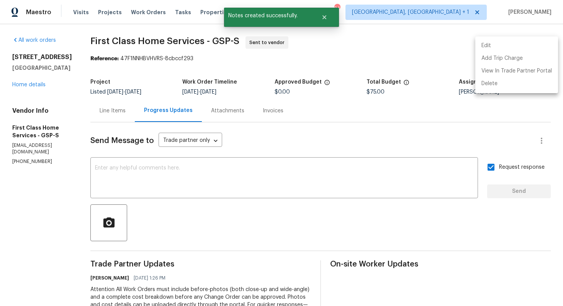
click at [361, 51] on div at bounding box center [281, 153] width 563 height 306
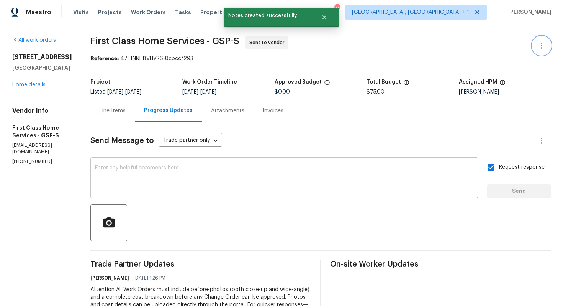
scroll to position [92, 0]
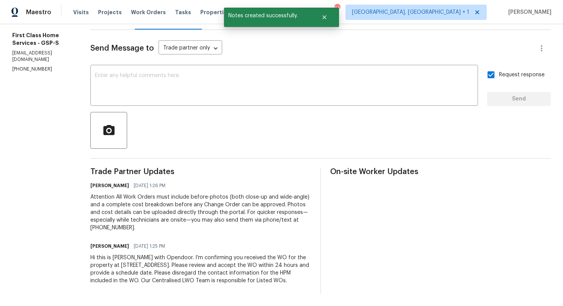
click at [128, 269] on div "Hi this is Arvind with Opendoor. I’m confirming you received the WO for the pro…" at bounding box center [200, 268] width 221 height 31
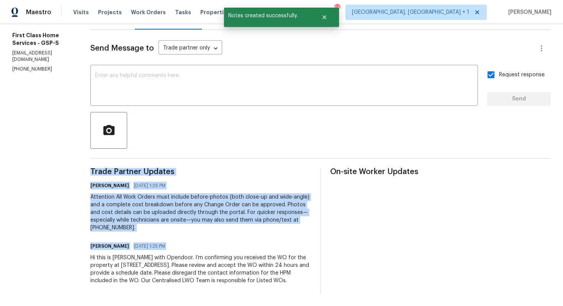
copy div "Trade Partner Updates Arvind Raj M 09/25/2025 1:26 PM Attention All Work Orders…"
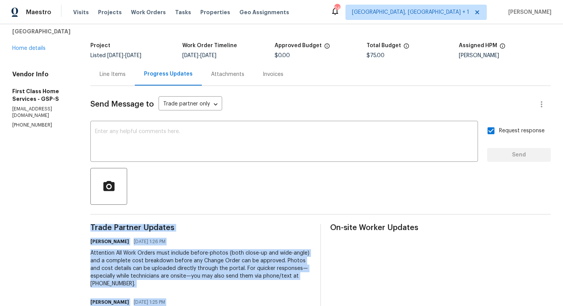
scroll to position [0, 0]
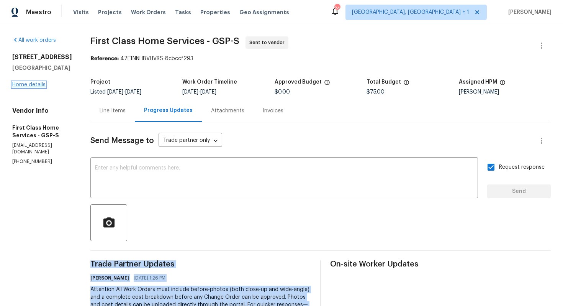
click at [36, 87] on link "Home details" at bounding box center [28, 84] width 33 height 5
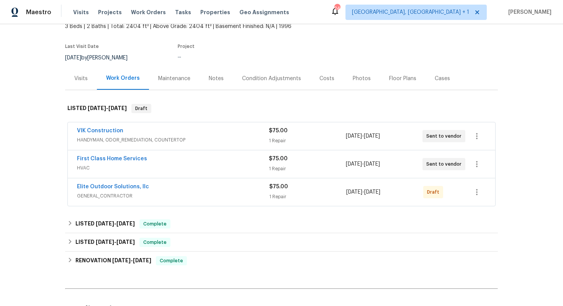
scroll to position [62, 0]
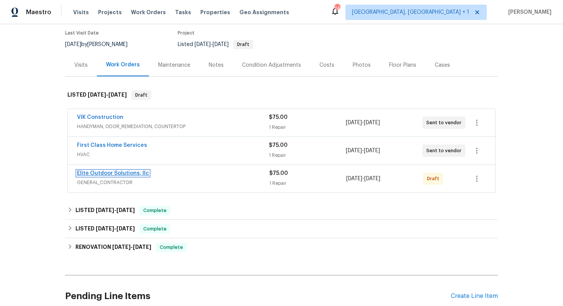
click at [99, 174] on link "Elite Outdoor Solutions, llc" at bounding box center [113, 172] width 72 height 5
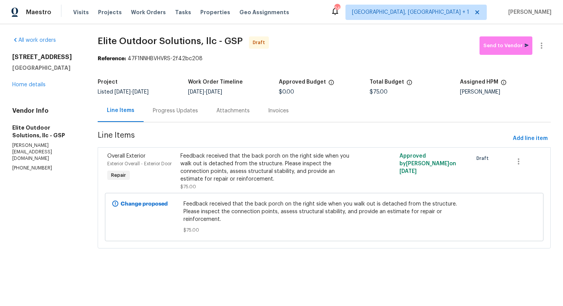
click at [179, 104] on div "Progress Updates" at bounding box center [176, 110] width 64 height 23
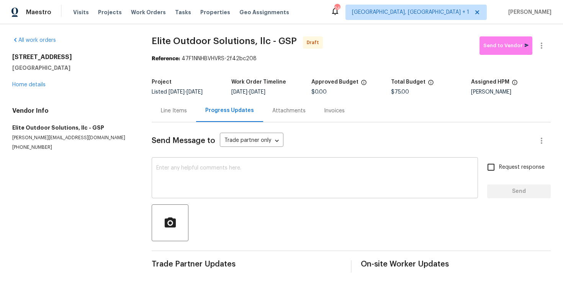
click at [192, 174] on textarea at bounding box center [314, 178] width 317 height 27
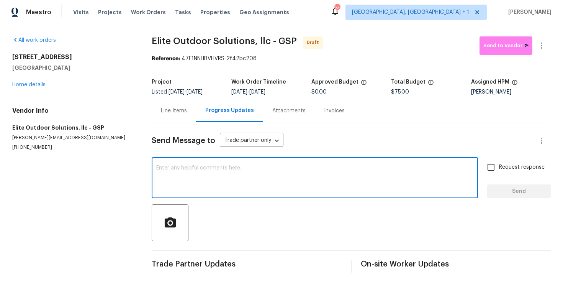
paste textarea "Hi this is Arvind with Opendoor. I’m confirming you received the WO for the pro…"
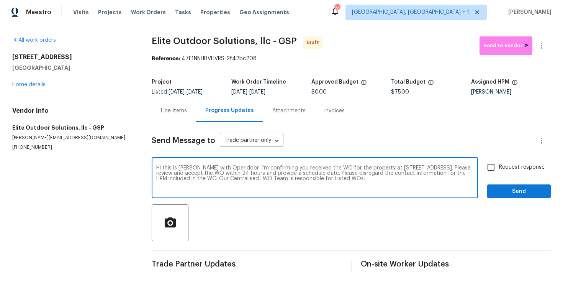
type textarea "Hi this is Arvind with Opendoor. I’m confirming you received the WO for the pro…"
click at [491, 170] on input "Request response" at bounding box center [491, 167] width 16 height 16
checkbox input "true"
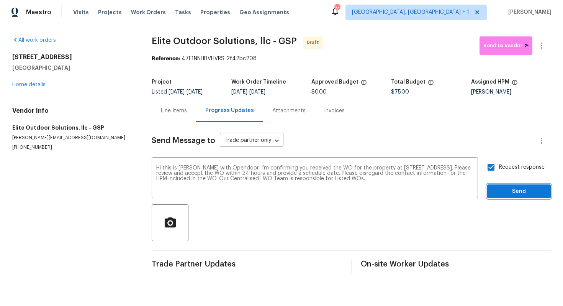
click at [506, 191] on span "Send" at bounding box center [518, 191] width 51 height 10
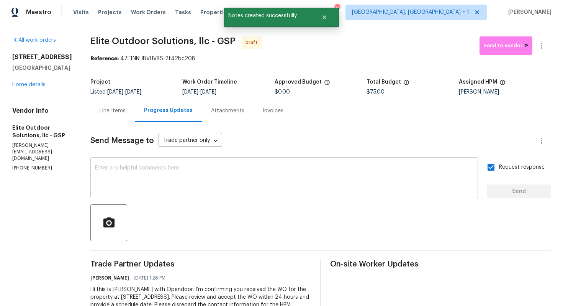
click at [231, 194] on div "x ​" at bounding box center [284, 178] width 388 height 39
paste textarea "Attention All Work Orders must include before-photos (both close-up and wide-an…"
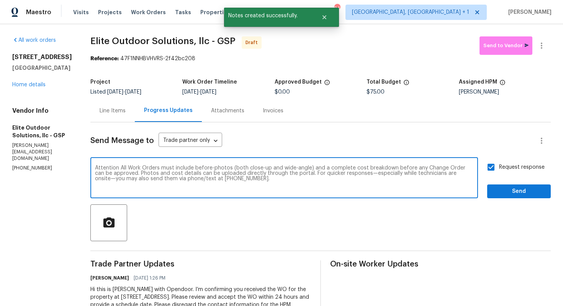
type textarea "Attention All Work Orders must include before-photos (both close-up and wide-an…"
click at [503, 193] on span "Send" at bounding box center [518, 191] width 51 height 10
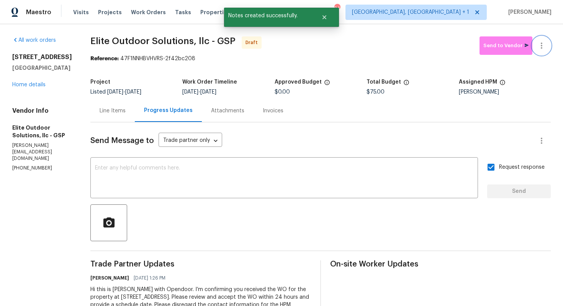
click at [541, 46] on icon "button" at bounding box center [542, 46] width 2 height 6
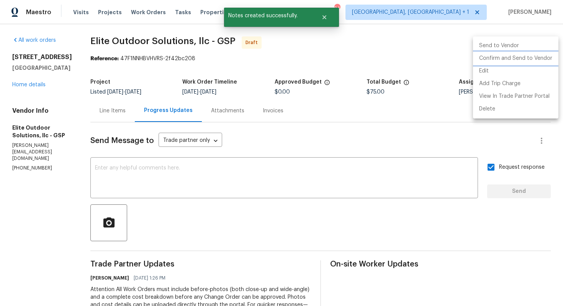
click at [516, 56] on li "Confirm and Send to Vendor" at bounding box center [515, 58] width 85 height 13
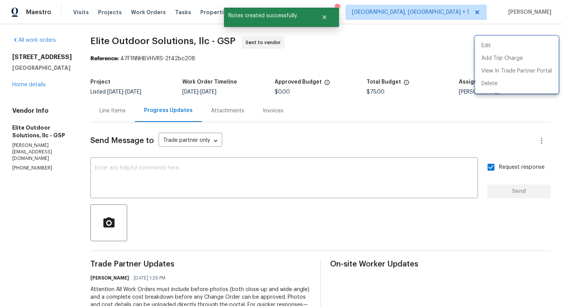
click at [394, 42] on div at bounding box center [281, 153] width 563 height 306
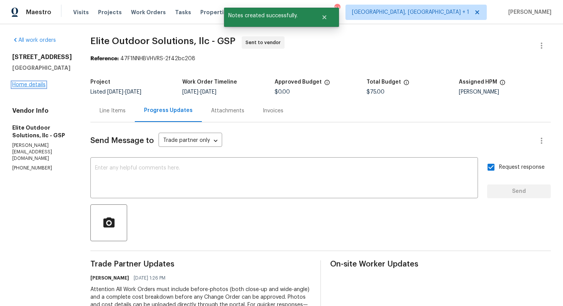
click at [23, 87] on link "Home details" at bounding box center [28, 84] width 33 height 5
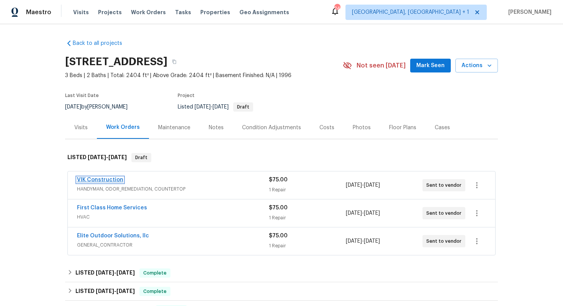
click at [113, 181] on link "VIK Construction" at bounding box center [100, 179] width 46 height 5
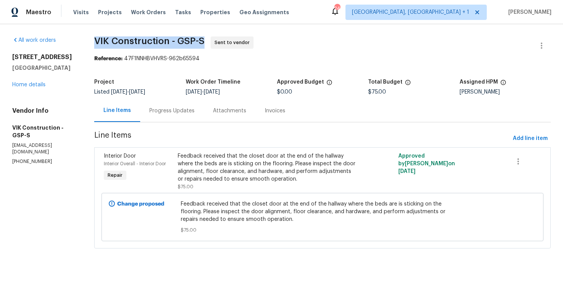
drag, startPoint x: 104, startPoint y: 39, endPoint x: 218, endPoint y: 43, distance: 114.2
click at [218, 43] on div "All work orders 1611 Scuffletown Rd Fountain Inn, SC 29644 Home details Vendor …" at bounding box center [281, 146] width 563 height 245
click at [148, 43] on span "VIK Construction - GSP-S" at bounding box center [149, 40] width 110 height 9
drag, startPoint x: 101, startPoint y: 39, endPoint x: 181, endPoint y: 41, distance: 80.0
click at [181, 41] on div "All work orders 1611 Scuffletown Rd Fountain Inn, SC 29644 Home details Vendor …" at bounding box center [281, 146] width 563 height 245
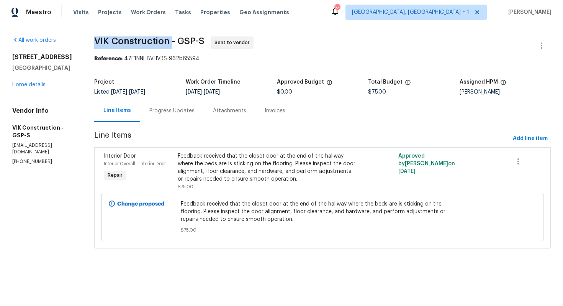
copy span "VIK Construction"
click at [51, 84] on div "1611 Scuffletown Rd Fountain Inn, SC 29644 Home details" at bounding box center [44, 70] width 64 height 35
click at [36, 84] on link "Home details" at bounding box center [28, 84] width 33 height 5
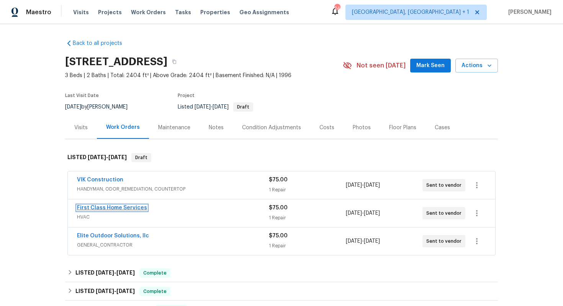
click at [87, 207] on link "First Class Home Services" at bounding box center [112, 207] width 70 height 5
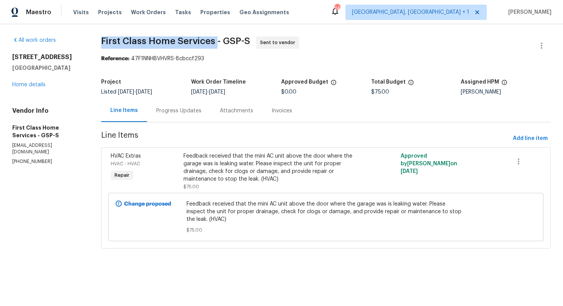
drag, startPoint x: 101, startPoint y: 41, endPoint x: 217, endPoint y: 39, distance: 115.6
click at [217, 39] on div "All work orders 1611 Scuffletown Rd Fountain Inn, SC 29644 Home details Vendor …" at bounding box center [281, 146] width 563 height 245
copy span "First Class Home Services"
click at [59, 96] on div "All work orders 1611 Scuffletown Rd Fountain Inn, SC 29644 Home details Vendor …" at bounding box center [47, 100] width 70 height 128
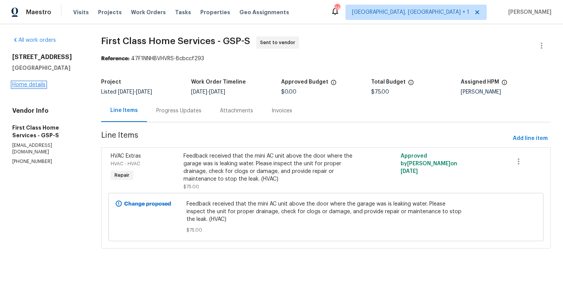
click at [33, 85] on link "Home details" at bounding box center [28, 84] width 33 height 5
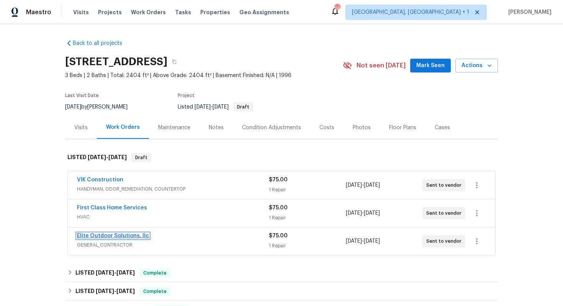
click at [88, 236] on link "Elite Outdoor Solutions, llc" at bounding box center [113, 235] width 72 height 5
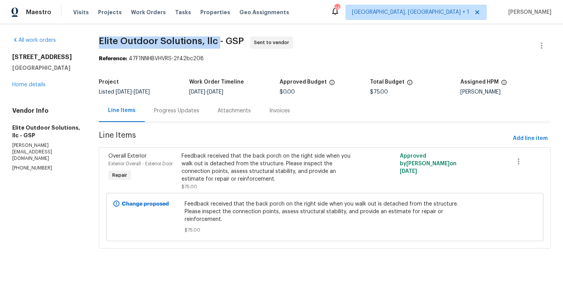
drag, startPoint x: 100, startPoint y: 41, endPoint x: 219, endPoint y: 43, distance: 119.5
click at [219, 43] on span "Elite Outdoor Solutions, llc - GSP" at bounding box center [171, 40] width 145 height 9
copy span "Elite Outdoor Solutions, llc"
click at [219, 67] on section "Elite Outdoor Solutions, llc - GSP Sent to vendor Reference: 47F1NNHBVHVRS-2f42…" at bounding box center [325, 146] width 452 height 221
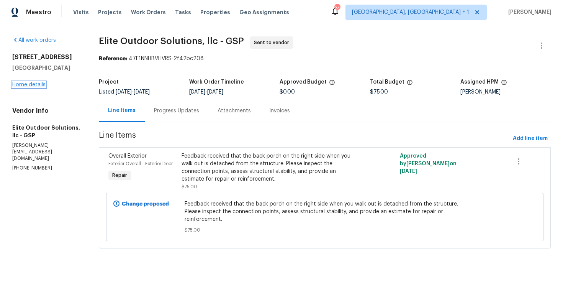
click at [27, 85] on link "Home details" at bounding box center [28, 84] width 33 height 5
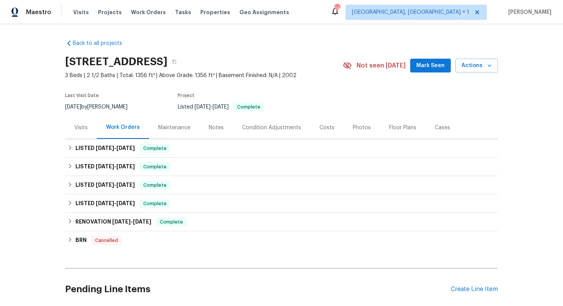
click at [78, 128] on div "Visits" at bounding box center [80, 128] width 13 height 8
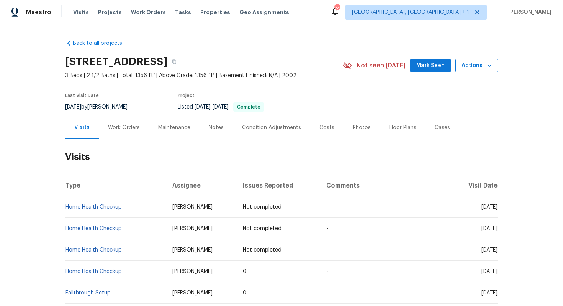
click at [482, 65] on span "Actions" at bounding box center [476, 66] width 30 height 10
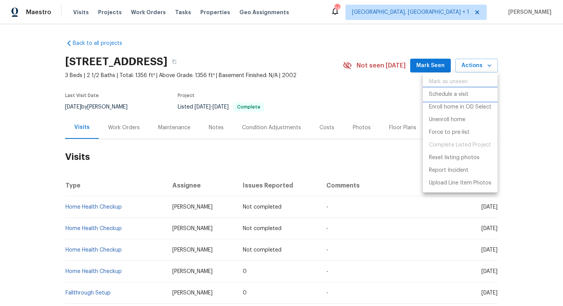
click at [464, 94] on p "Schedule a visit" at bounding box center [448, 94] width 39 height 8
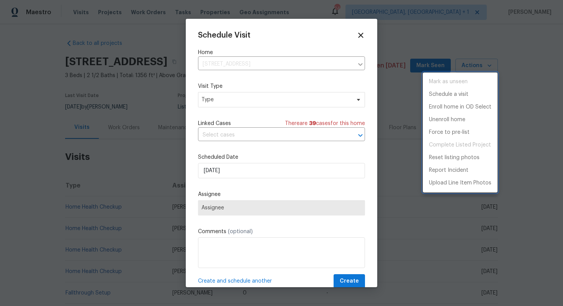
click at [234, 131] on div at bounding box center [281, 153] width 563 height 306
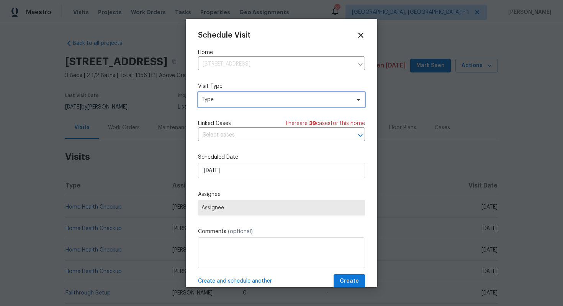
click at [218, 101] on span "Type" at bounding box center [275, 100] width 149 height 8
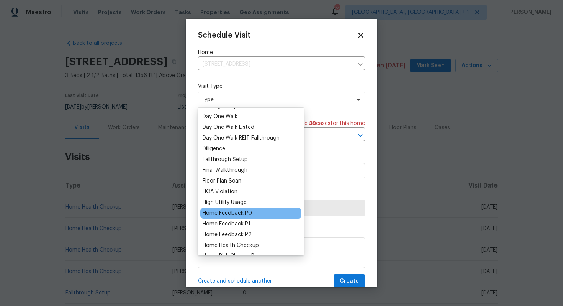
scroll to position [145, 0]
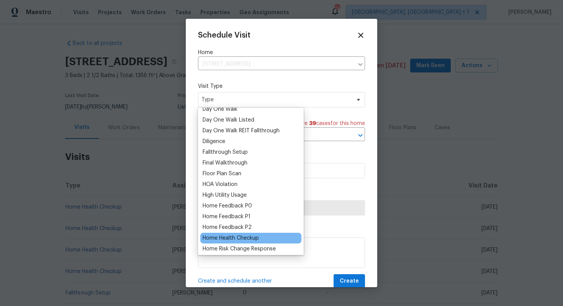
click at [228, 239] on div "Home Health Checkup" at bounding box center [231, 238] width 56 height 8
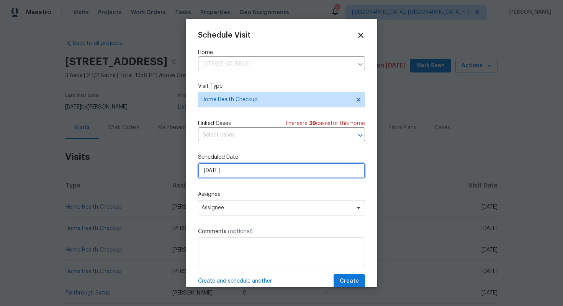
click at [278, 169] on input "[DATE]" at bounding box center [281, 170] width 167 height 15
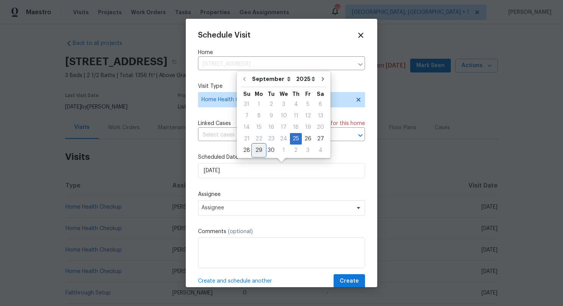
click at [260, 149] on div "29" at bounding box center [259, 150] width 12 height 11
type input "[DATE]"
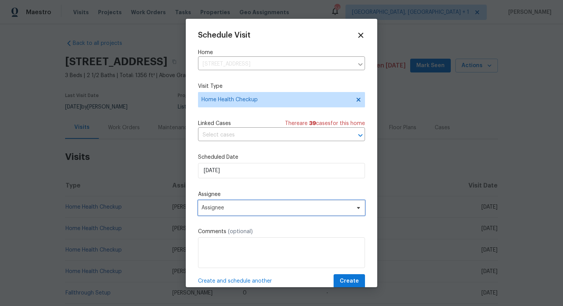
click at [243, 205] on span "Assignee" at bounding box center [276, 207] width 150 height 6
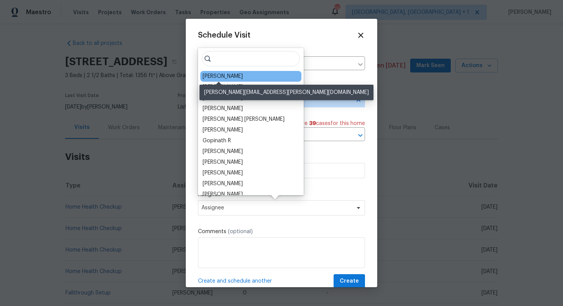
click at [227, 75] on div "[PERSON_NAME]" at bounding box center [223, 76] width 40 height 8
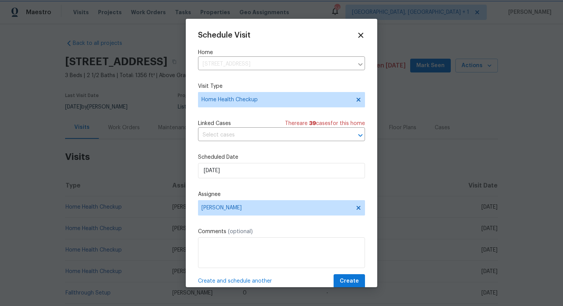
scroll to position [14, 0]
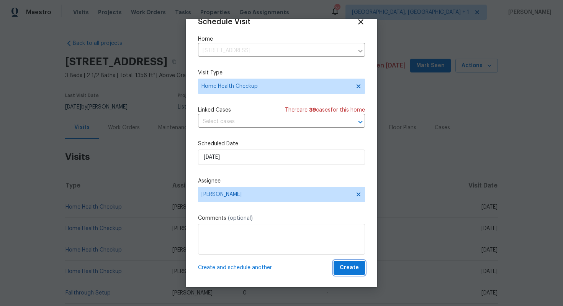
click at [349, 267] on span "Create" at bounding box center [349, 268] width 19 height 10
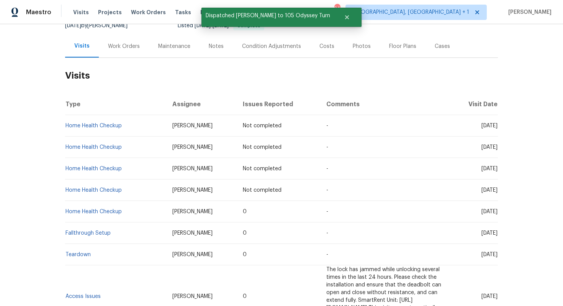
scroll to position [82, 0]
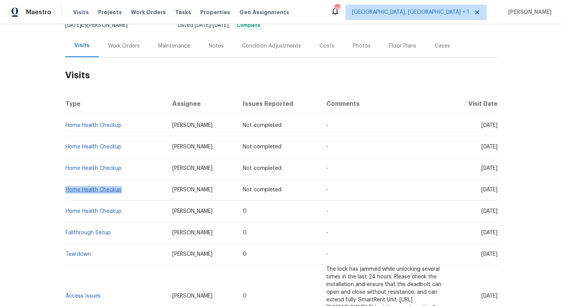
drag, startPoint x: 123, startPoint y: 192, endPoint x: 66, endPoint y: 188, distance: 57.2
click at [66, 188] on td "Home Health Checkup" at bounding box center [115, 189] width 101 height 21
copy link "Home Health Checkup"
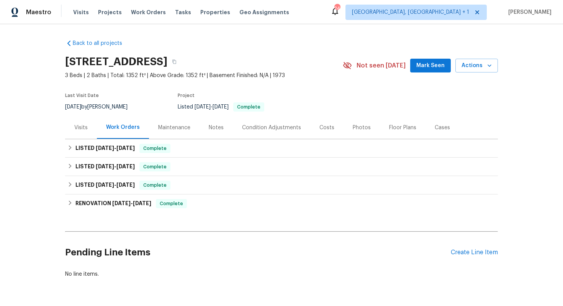
click at [84, 127] on div "Visits" at bounding box center [80, 128] width 13 height 8
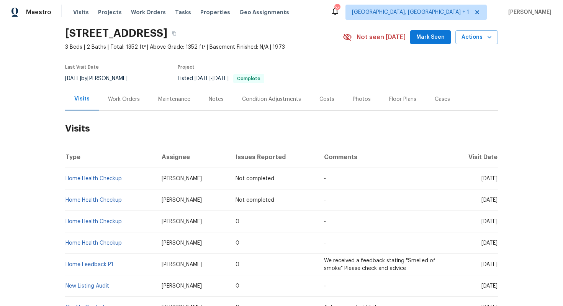
scroll to position [29, 0]
click at [476, 41] on button "Actions" at bounding box center [476, 37] width 43 height 14
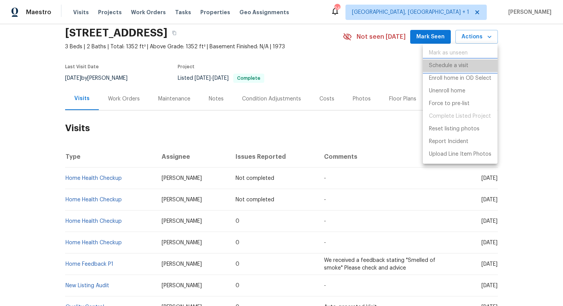
click at [446, 67] on p "Schedule a visit" at bounding box center [448, 66] width 39 height 8
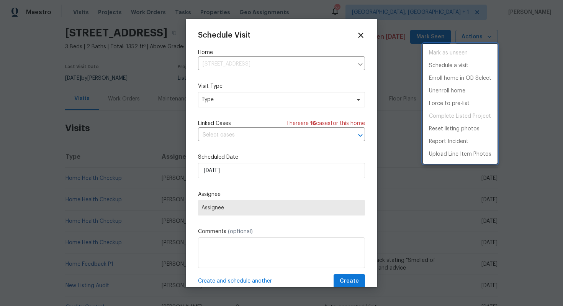
click at [217, 100] on div at bounding box center [281, 153] width 563 height 306
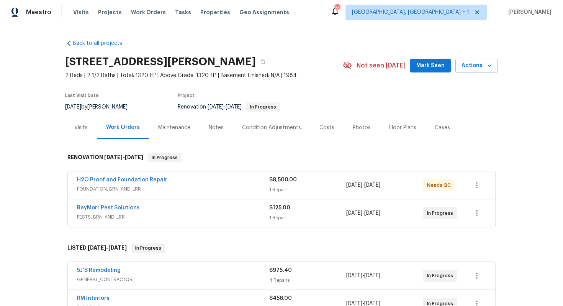
click at [79, 129] on div "Visits" at bounding box center [80, 128] width 13 height 8
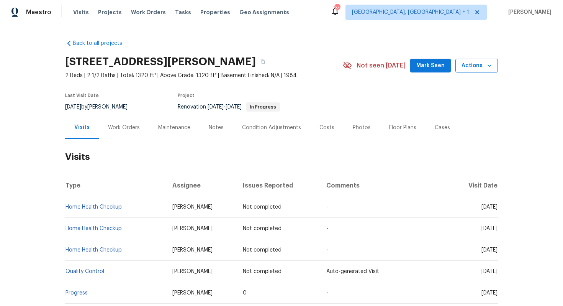
click at [476, 67] on span "Actions" at bounding box center [476, 66] width 30 height 10
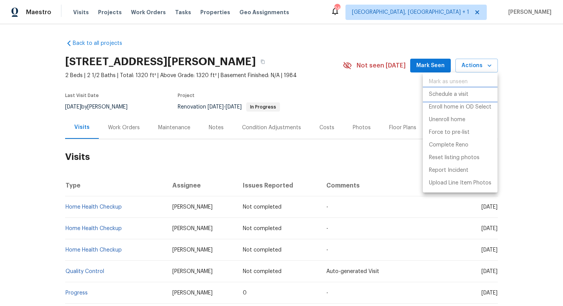
click at [441, 96] on p "Schedule a visit" at bounding box center [448, 94] width 39 height 8
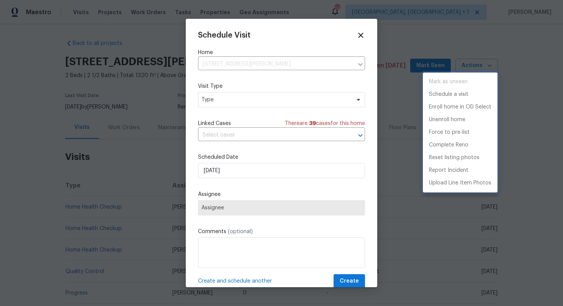
click at [221, 96] on div at bounding box center [281, 153] width 563 height 306
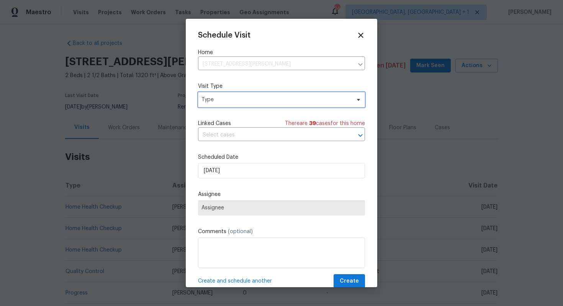
click at [206, 99] on span "Type" at bounding box center [275, 100] width 149 height 8
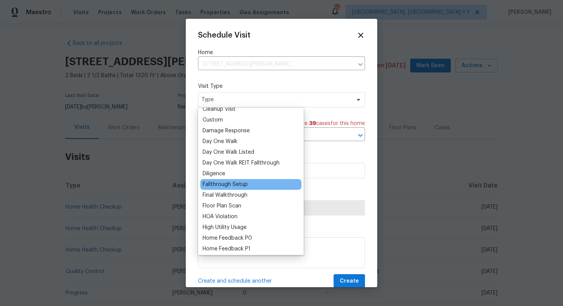
scroll to position [144, 0]
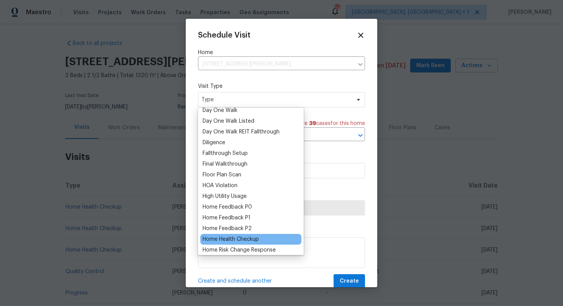
click at [218, 237] on div "Home Health Checkup" at bounding box center [231, 239] width 56 height 8
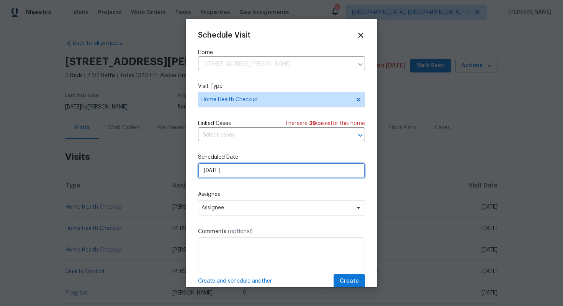
click at [267, 171] on input "[DATE]" at bounding box center [281, 170] width 167 height 15
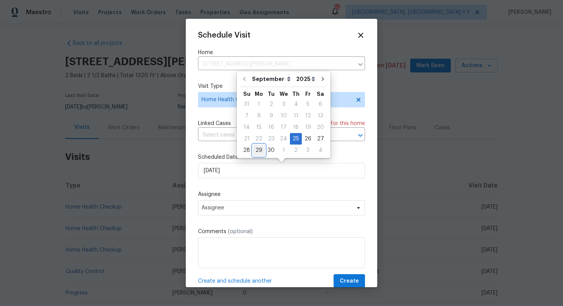
click at [255, 146] on div "29" at bounding box center [259, 150] width 12 height 11
type input "[DATE]"
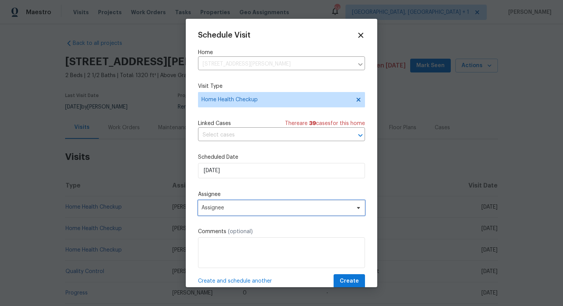
click at [251, 209] on span "Assignee" at bounding box center [276, 207] width 150 height 6
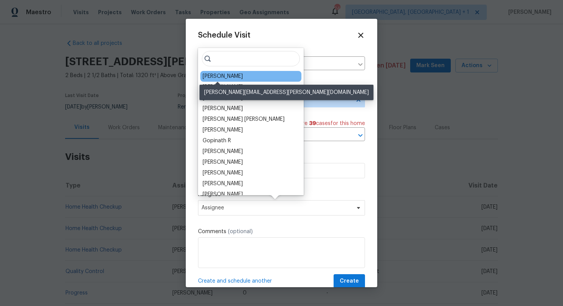
click at [216, 75] on div "[PERSON_NAME]" at bounding box center [223, 76] width 40 height 8
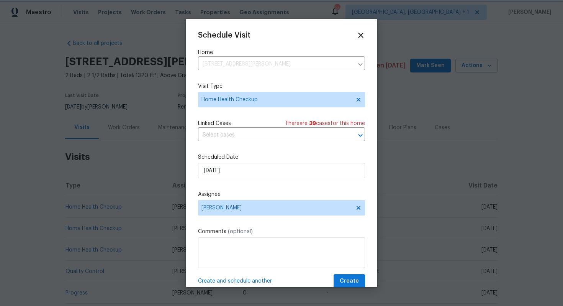
scroll to position [14, 0]
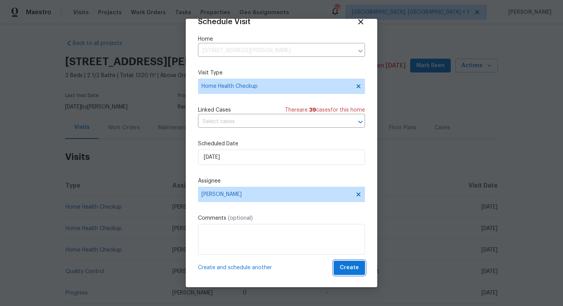
click at [347, 268] on span "Create" at bounding box center [349, 268] width 19 height 10
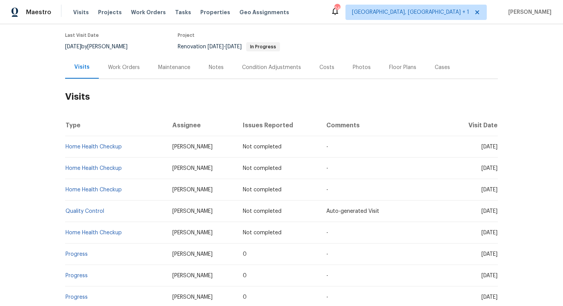
scroll to position [61, 0]
drag, startPoint x: 124, startPoint y: 232, endPoint x: 66, endPoint y: 230, distance: 57.5
click at [66, 230] on td "Home Health Checkup" at bounding box center [115, 231] width 101 height 21
copy link "Home Health Checkup"
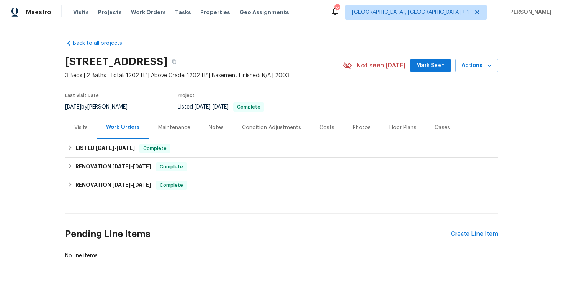
click at [81, 125] on div "Visits" at bounding box center [80, 128] width 13 height 8
click at [85, 129] on div "Visits" at bounding box center [80, 128] width 13 height 8
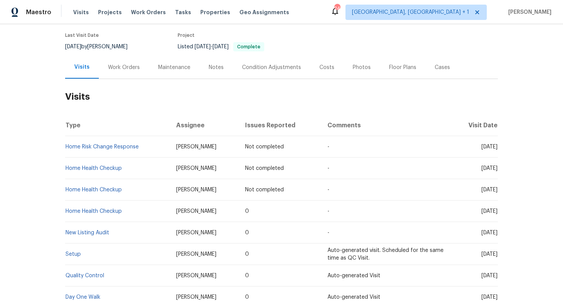
scroll to position [89, 0]
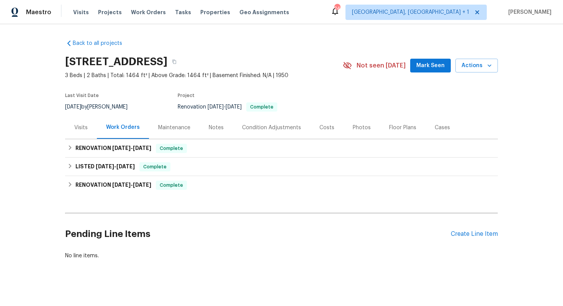
click at [80, 131] on div "Visits" at bounding box center [80, 128] width 13 height 8
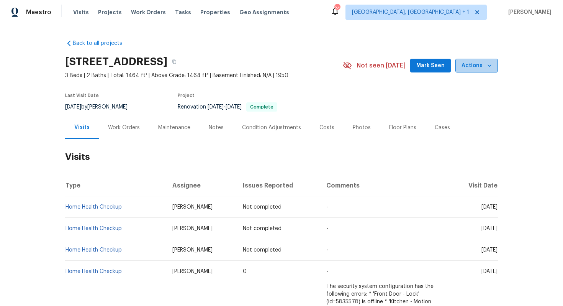
click at [487, 60] on button "Actions" at bounding box center [476, 66] width 43 height 14
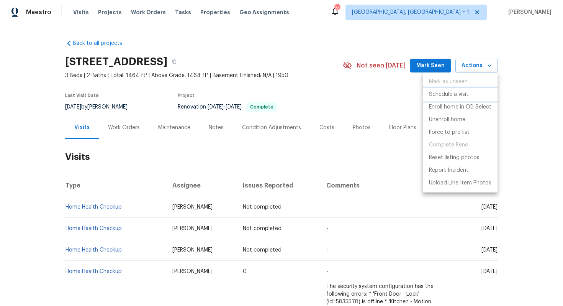
click at [446, 93] on p "Schedule a visit" at bounding box center [448, 94] width 39 height 8
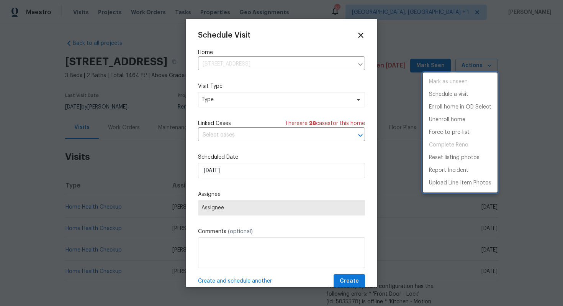
click at [228, 96] on div at bounding box center [281, 153] width 563 height 306
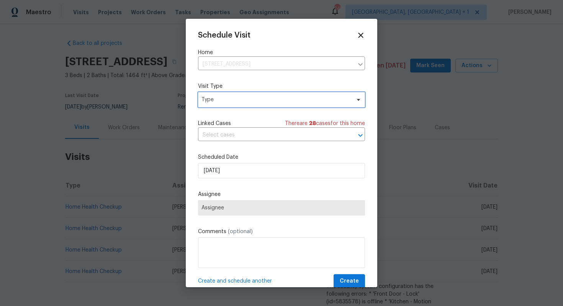
click at [208, 99] on span "Type" at bounding box center [275, 100] width 149 height 8
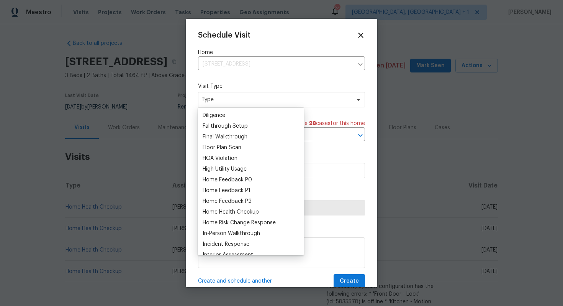
scroll to position [171, 0]
click at [221, 213] on div "Home Health Checkup" at bounding box center [231, 212] width 56 height 8
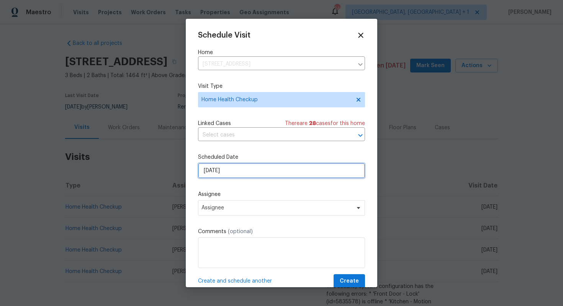
click at [252, 169] on input "[DATE]" at bounding box center [281, 170] width 167 height 15
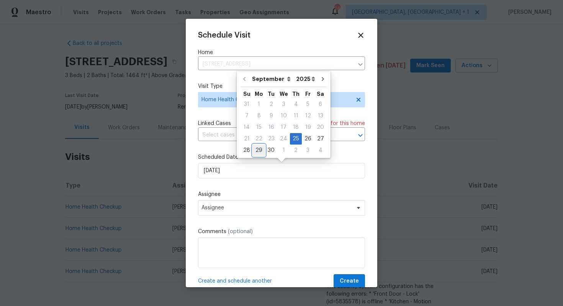
click at [256, 151] on div "29" at bounding box center [259, 150] width 12 height 11
type input "[DATE]"
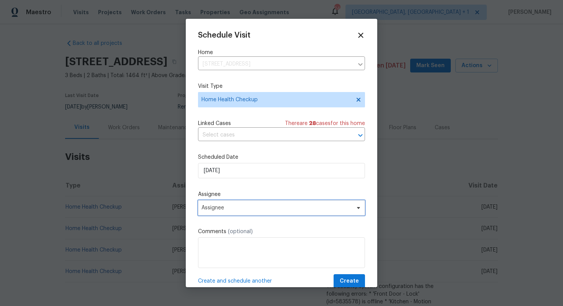
click at [235, 207] on span "Assignee" at bounding box center [276, 207] width 150 height 6
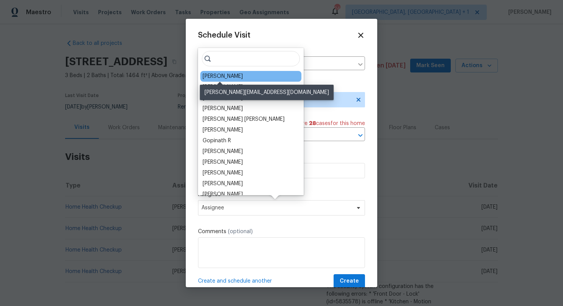
click at [223, 77] on div "[PERSON_NAME]" at bounding box center [223, 76] width 40 height 8
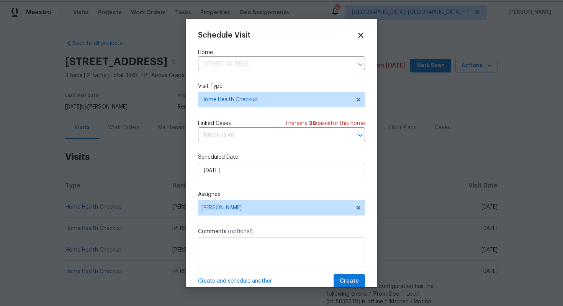
scroll to position [14, 0]
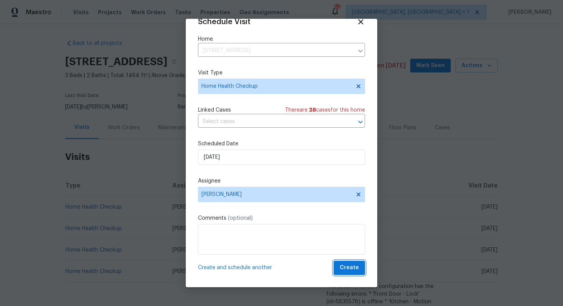
click at [349, 267] on span "Create" at bounding box center [349, 268] width 19 height 10
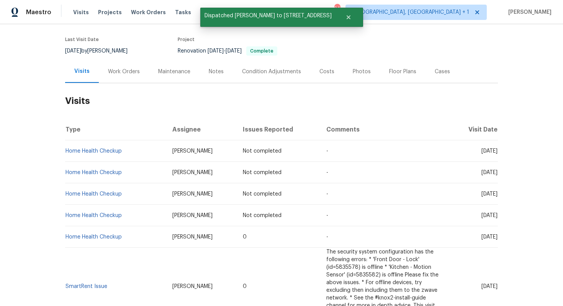
scroll to position [61, 0]
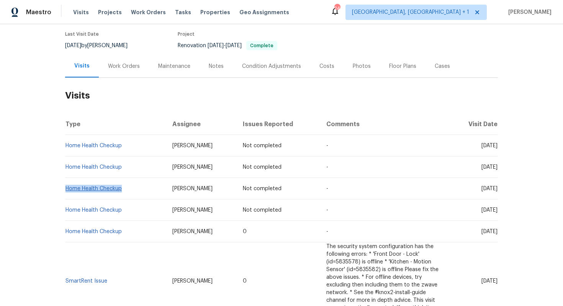
drag, startPoint x: 124, startPoint y: 190, endPoint x: 67, endPoint y: 189, distance: 57.1
click at [67, 189] on td "Home Health Checkup" at bounding box center [115, 188] width 101 height 21
copy link "Home Health Checkup"
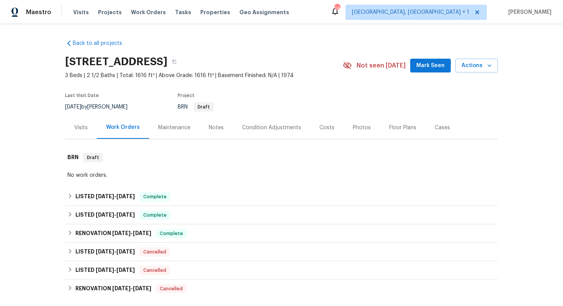
click at [80, 128] on div "Visits" at bounding box center [80, 128] width 13 height 8
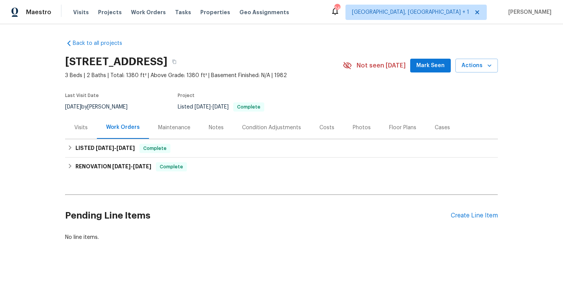
click at [86, 126] on div "Visits" at bounding box center [80, 128] width 13 height 8
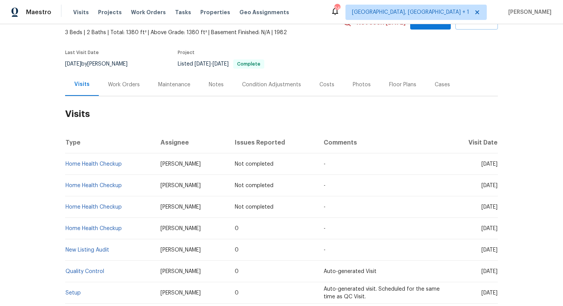
scroll to position [59, 0]
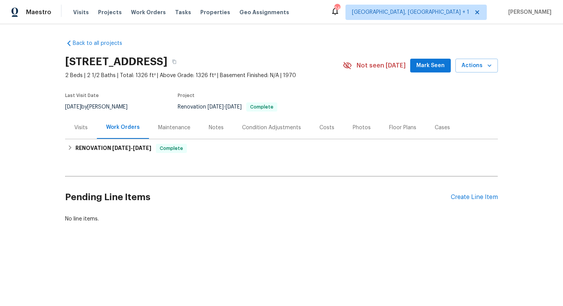
click at [77, 111] on div "Last Visit Date [DATE] by [PERSON_NAME] Project Renovation [DATE] - [DATE] Comp…" at bounding box center [195, 102] width 260 height 28
click at [80, 128] on div "Visits" at bounding box center [80, 128] width 13 height 8
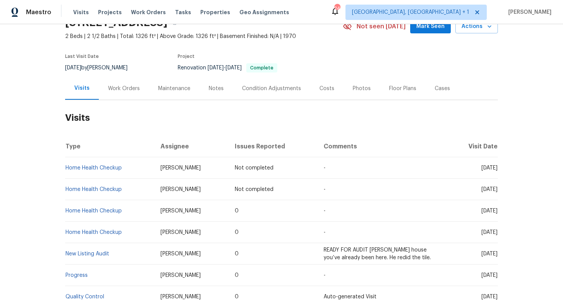
scroll to position [40, 0]
click at [487, 29] on span "Actions" at bounding box center [476, 26] width 30 height 10
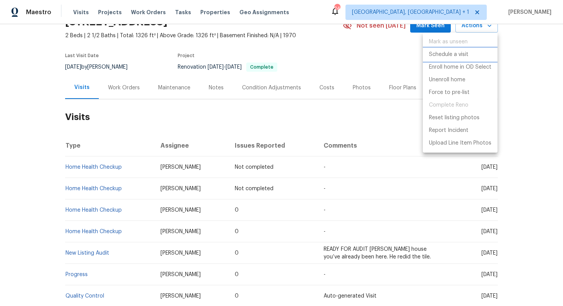
click at [446, 55] on p "Schedule a visit" at bounding box center [448, 55] width 39 height 8
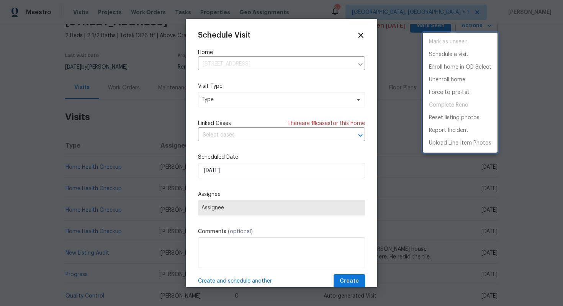
click at [211, 98] on div at bounding box center [281, 153] width 563 height 306
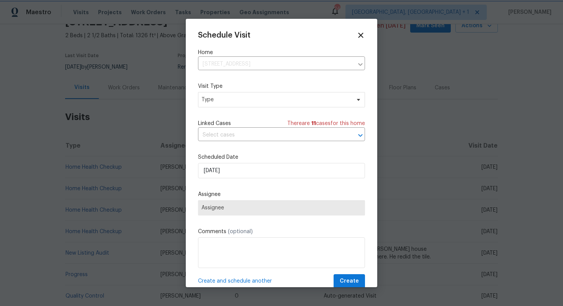
scroll to position [34, 0]
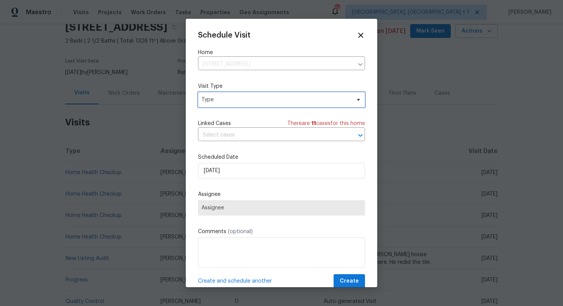
click at [221, 100] on span "Type" at bounding box center [275, 100] width 149 height 8
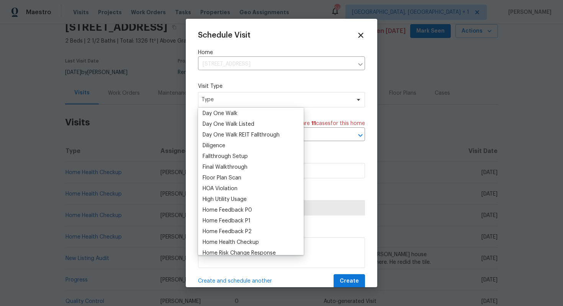
scroll to position [141, 0]
click at [216, 242] on div "Home Health Checkup" at bounding box center [231, 242] width 56 height 8
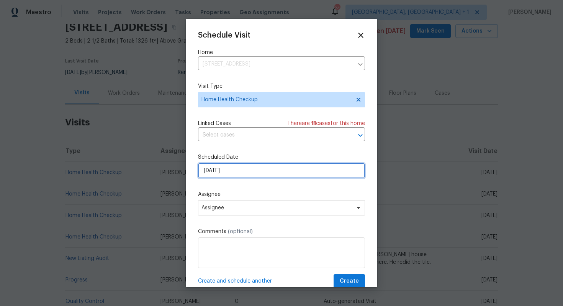
click at [246, 168] on input "[DATE]" at bounding box center [281, 170] width 167 height 15
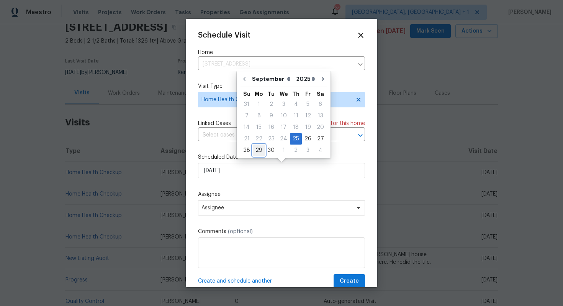
click at [257, 150] on div "29" at bounding box center [259, 150] width 12 height 11
type input "[DATE]"
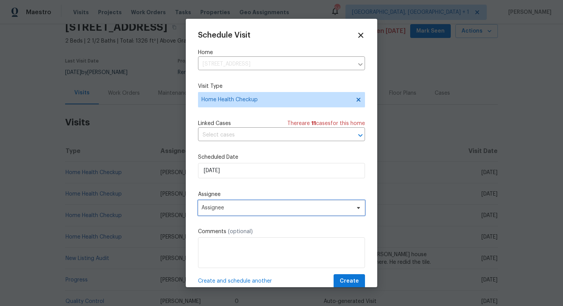
click at [224, 205] on span "Assignee" at bounding box center [276, 207] width 150 height 6
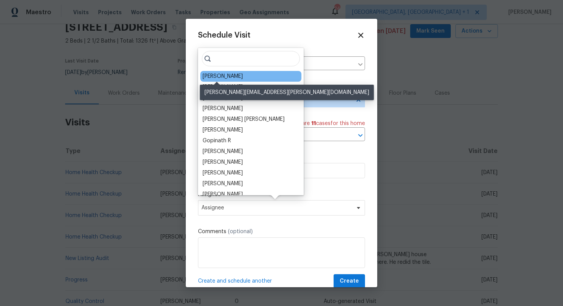
click at [219, 77] on div "[PERSON_NAME]" at bounding box center [223, 76] width 40 height 8
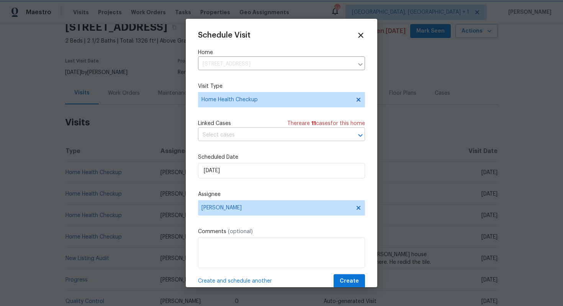
scroll to position [14, 0]
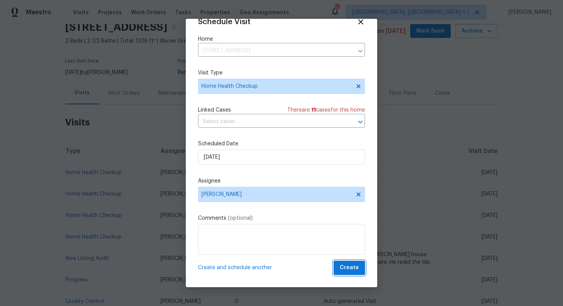
click at [346, 265] on span "Create" at bounding box center [349, 268] width 19 height 10
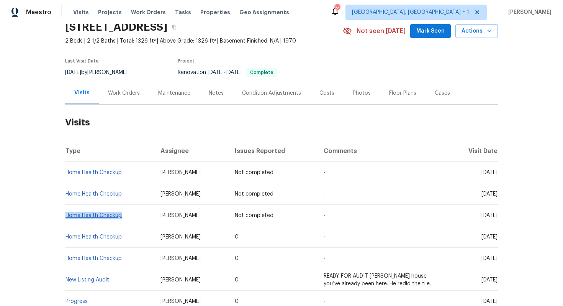
drag, startPoint x: 123, startPoint y: 216, endPoint x: 67, endPoint y: 216, distance: 56.3
click at [67, 216] on td "Home Health Checkup" at bounding box center [109, 214] width 89 height 21
copy link "Home Health Checkup"
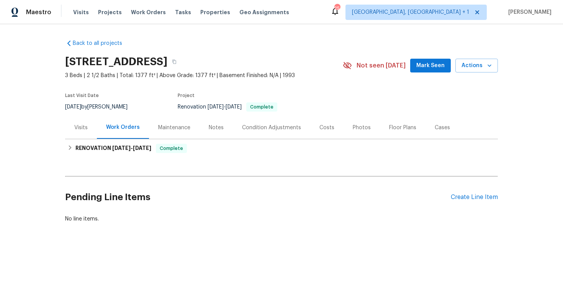
click at [80, 125] on div "Visits" at bounding box center [80, 128] width 13 height 8
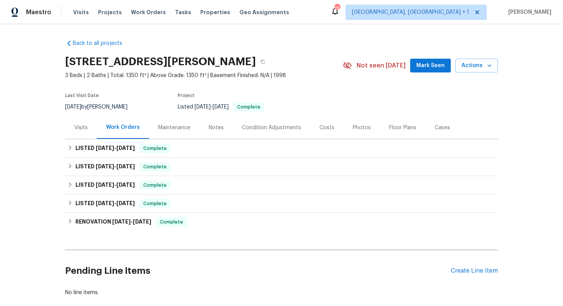
click at [88, 130] on div "Visits" at bounding box center [81, 127] width 32 height 23
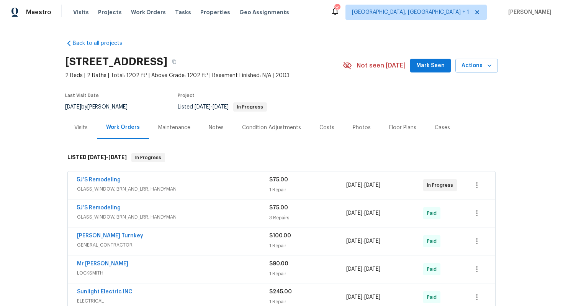
click at [83, 126] on div "Visits" at bounding box center [80, 128] width 13 height 8
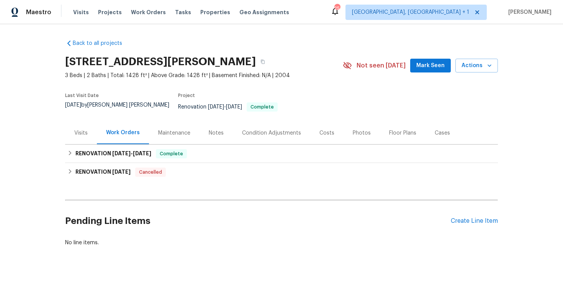
click at [80, 129] on div "Visits" at bounding box center [80, 133] width 13 height 8
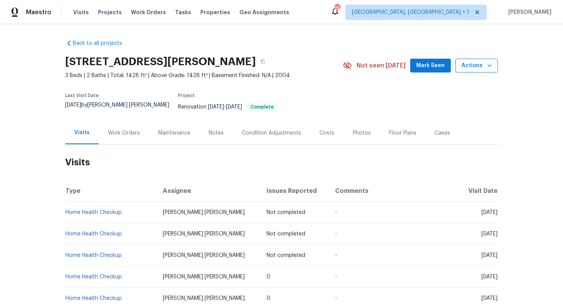
click at [477, 63] on span "Actions" at bounding box center [476, 66] width 30 height 10
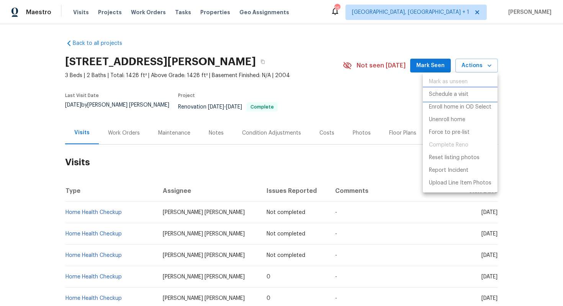
click at [444, 93] on p "Schedule a visit" at bounding box center [448, 94] width 39 height 8
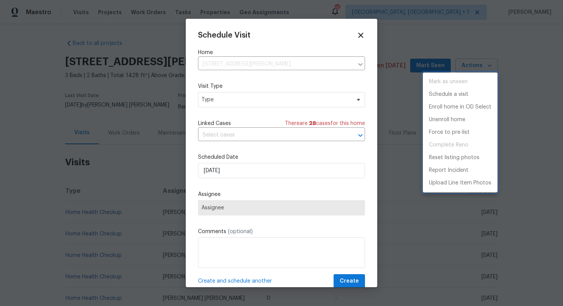
click at [226, 98] on div at bounding box center [281, 153] width 563 height 306
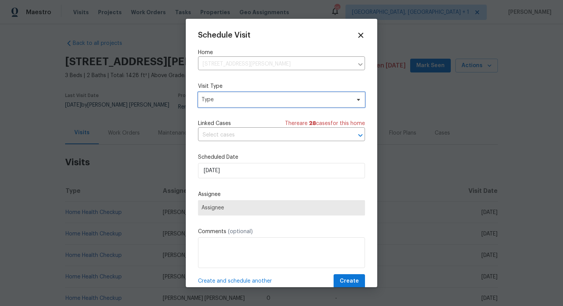
click at [212, 100] on span "Type" at bounding box center [275, 100] width 149 height 8
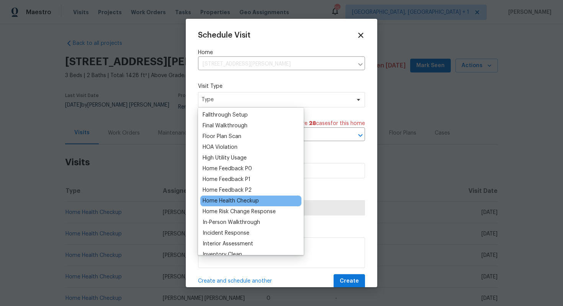
scroll to position [189, 0]
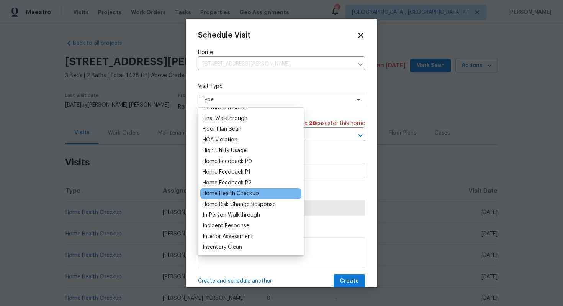
click at [219, 192] on div "Home Health Checkup" at bounding box center [231, 194] width 56 height 8
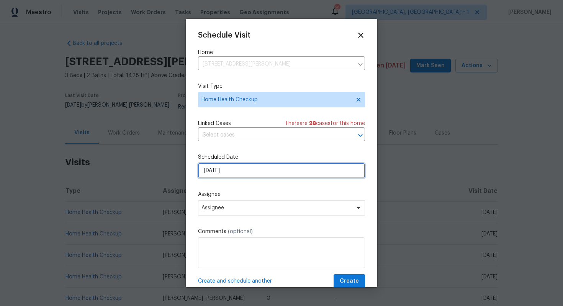
click at [229, 170] on input "[DATE]" at bounding box center [281, 170] width 167 height 15
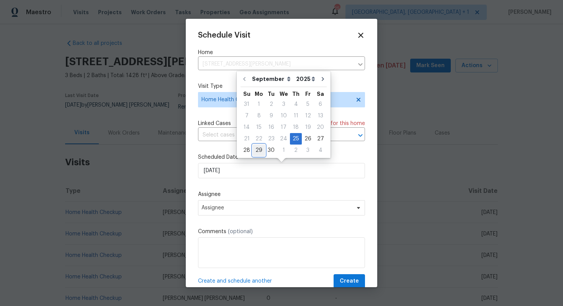
click at [257, 150] on div "29" at bounding box center [259, 150] width 12 height 11
type input "[DATE]"
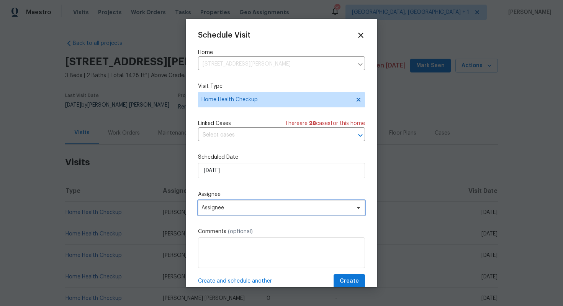
click at [225, 206] on span "Assignee" at bounding box center [276, 207] width 150 height 6
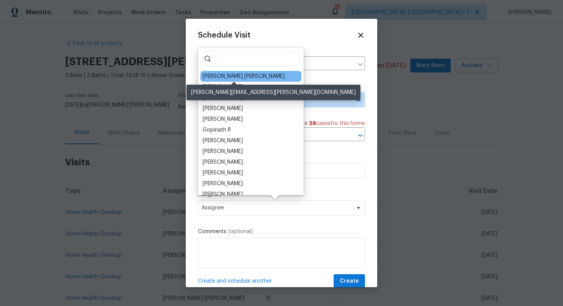
click at [225, 74] on div "[PERSON_NAME] [PERSON_NAME]" at bounding box center [244, 76] width 82 height 8
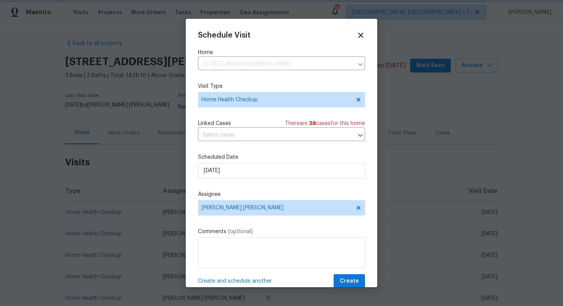
scroll to position [14, 0]
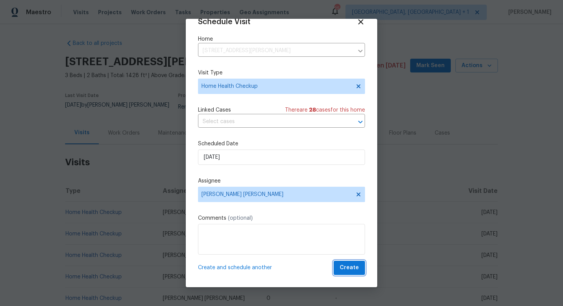
click at [349, 267] on span "Create" at bounding box center [349, 268] width 19 height 10
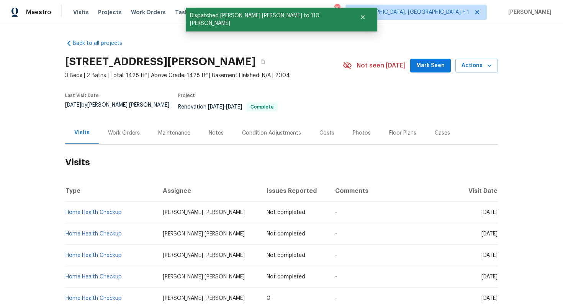
scroll to position [66, 0]
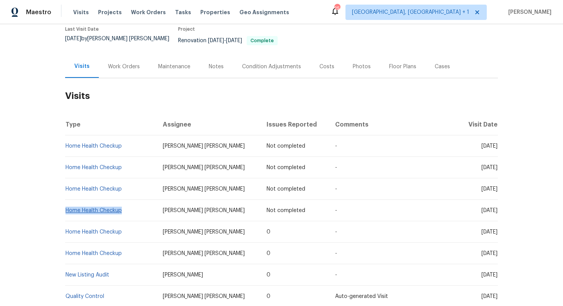
drag, startPoint x: 124, startPoint y: 205, endPoint x: 67, endPoint y: 204, distance: 57.4
click at [67, 204] on td "Home Health Checkup" at bounding box center [111, 209] width 92 height 21
copy link "Home Health Checkup"
click at [42, 178] on div "Back to all projects [STREET_ADDRESS][PERSON_NAME] 3 Beds | 2 Baths | Total: 14…" at bounding box center [281, 164] width 563 height 281
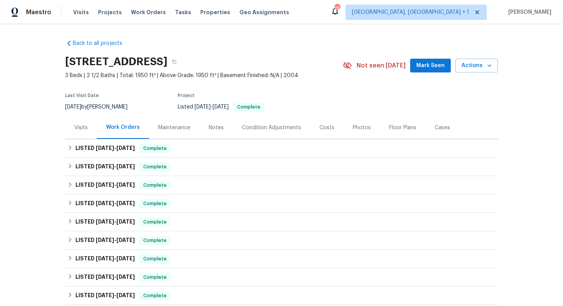
click at [83, 131] on div "Visits" at bounding box center [80, 128] width 13 height 8
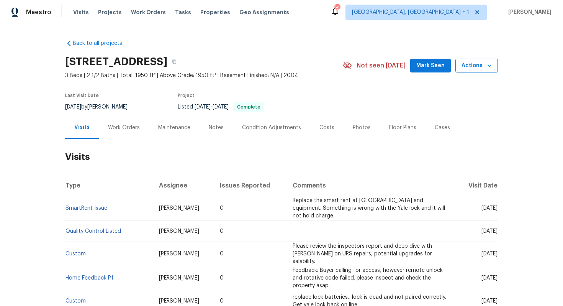
click at [484, 70] on span "Actions" at bounding box center [476, 66] width 30 height 10
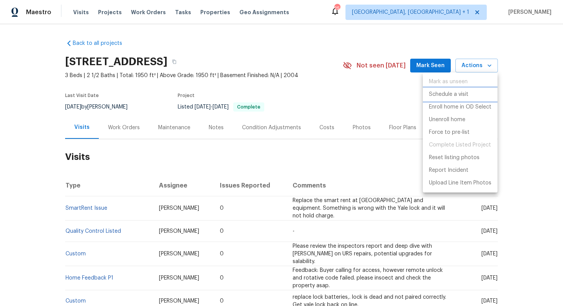
click at [436, 90] on p "Schedule a visit" at bounding box center [448, 94] width 39 height 8
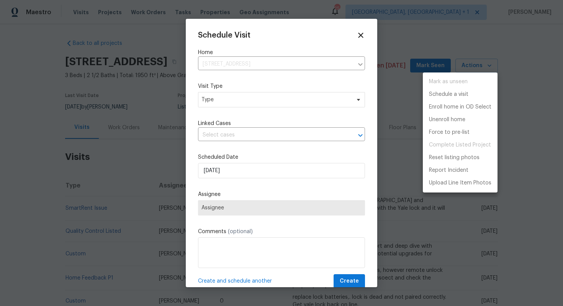
click at [209, 97] on div at bounding box center [281, 153] width 563 height 306
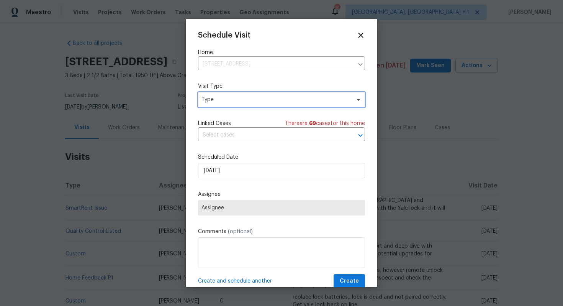
click at [205, 100] on span "Type" at bounding box center [275, 100] width 149 height 8
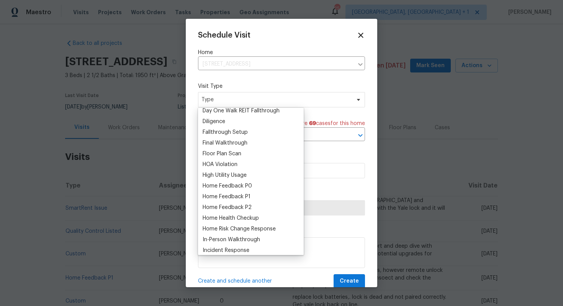
scroll to position [167, 0]
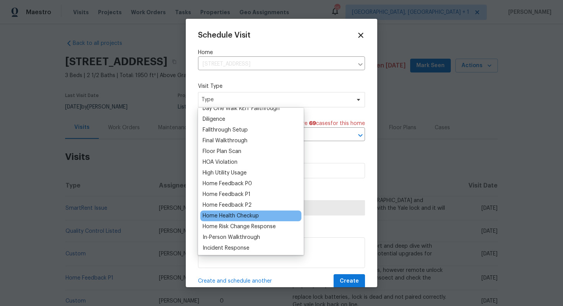
click at [225, 216] on div "Home Health Checkup" at bounding box center [231, 216] width 56 height 8
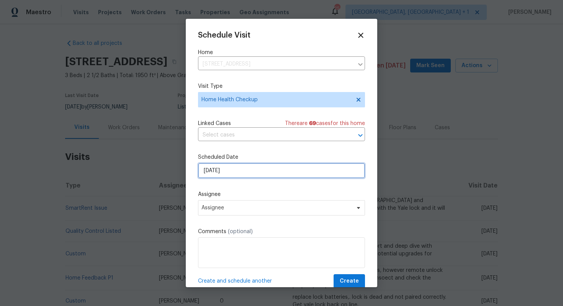
click at [237, 171] on input "[DATE]" at bounding box center [281, 170] width 167 height 15
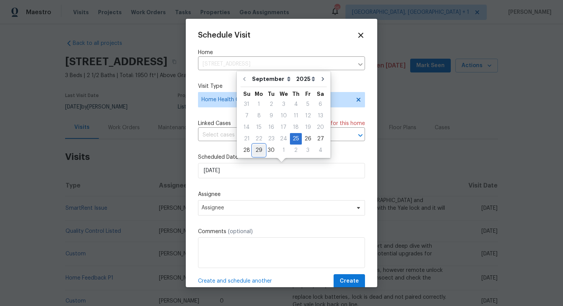
click at [262, 150] on div "29" at bounding box center [259, 150] width 12 height 11
type input "[DATE]"
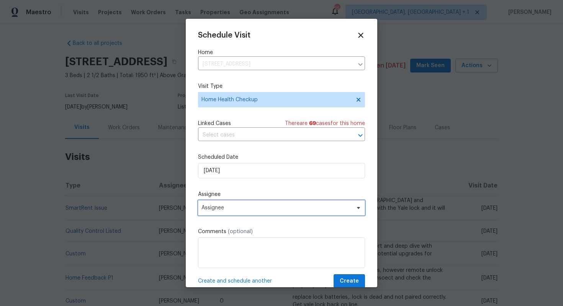
click at [232, 209] on span "Assignee" at bounding box center [276, 207] width 150 height 6
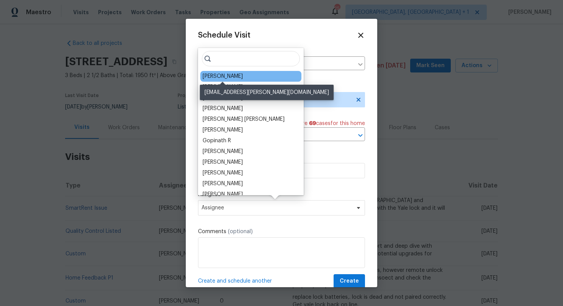
click at [220, 78] on div "[PERSON_NAME]" at bounding box center [223, 76] width 40 height 8
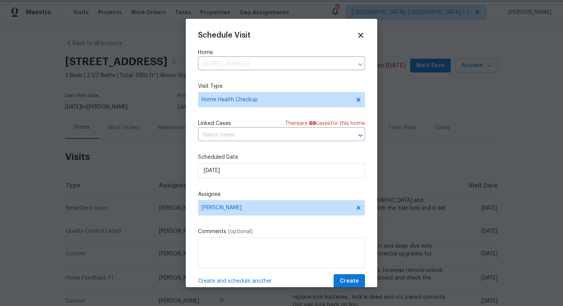
scroll to position [14, 0]
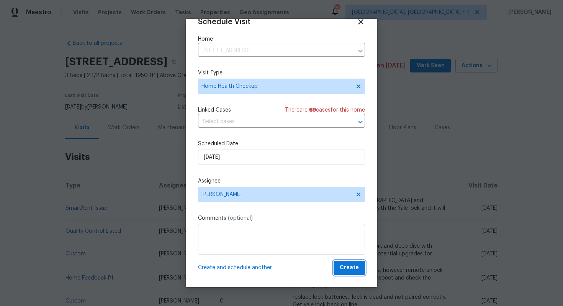
click at [343, 265] on span "Create" at bounding box center [349, 268] width 19 height 10
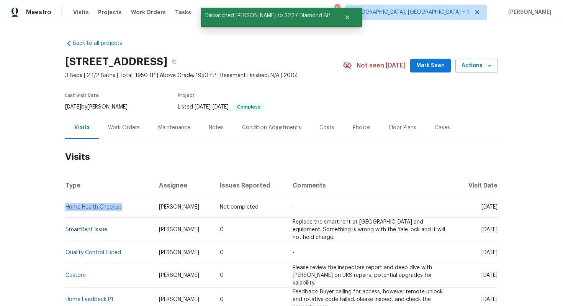
drag, startPoint x: 123, startPoint y: 206, endPoint x: 66, endPoint y: 206, distance: 56.7
click at [65, 206] on td "Home Health Checkup" at bounding box center [109, 206] width 88 height 21
copy link "Home Health Checkup"
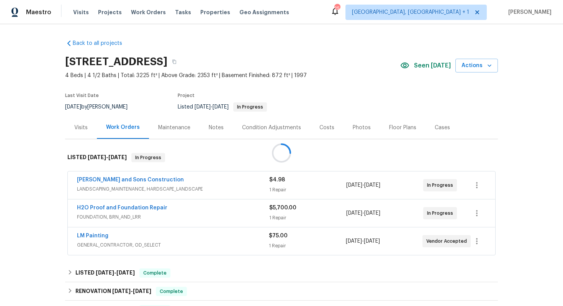
click at [84, 128] on div at bounding box center [281, 153] width 563 height 306
click at [82, 128] on div "Visits" at bounding box center [80, 128] width 13 height 8
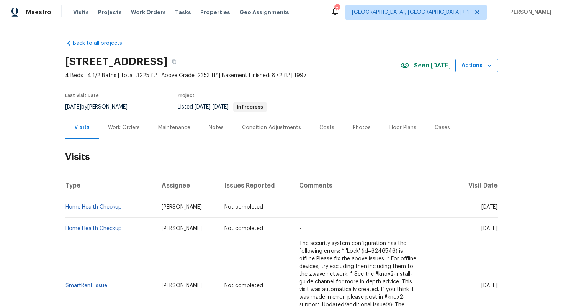
click at [479, 67] on span "Actions" at bounding box center [476, 66] width 30 height 10
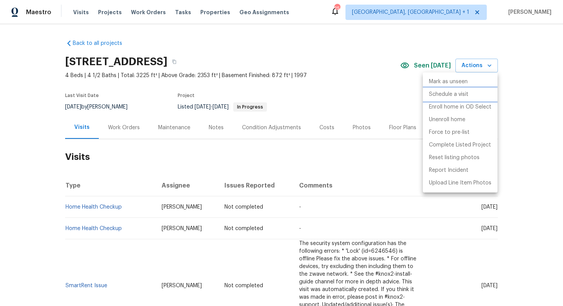
click at [439, 93] on p "Schedule a visit" at bounding box center [448, 94] width 39 height 8
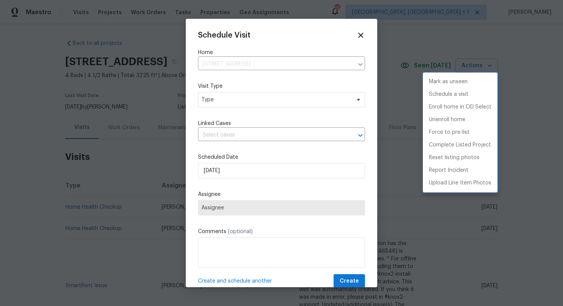
click at [222, 103] on div at bounding box center [281, 153] width 563 height 306
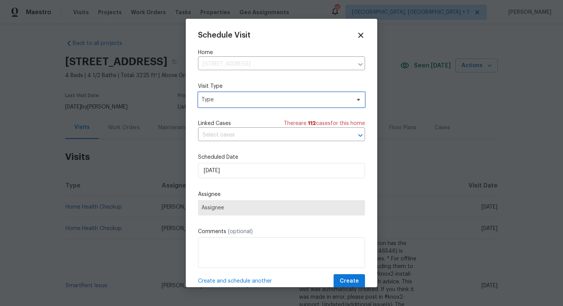
click at [219, 99] on span "Type" at bounding box center [275, 100] width 149 height 8
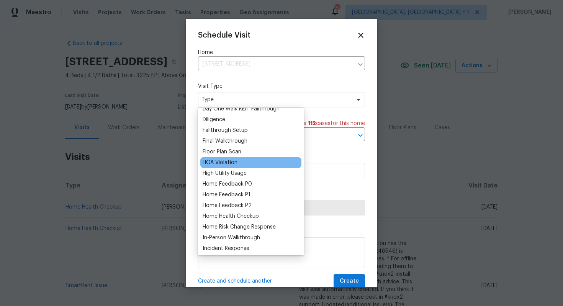
scroll to position [167, 0]
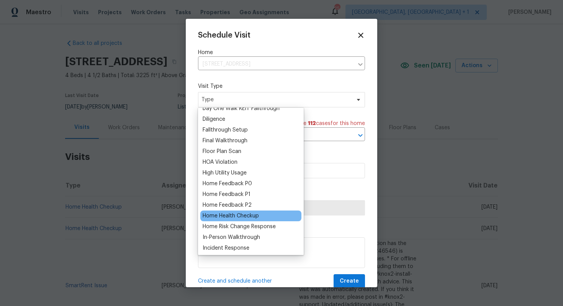
click at [217, 216] on div "Home Health Checkup" at bounding box center [231, 216] width 56 height 8
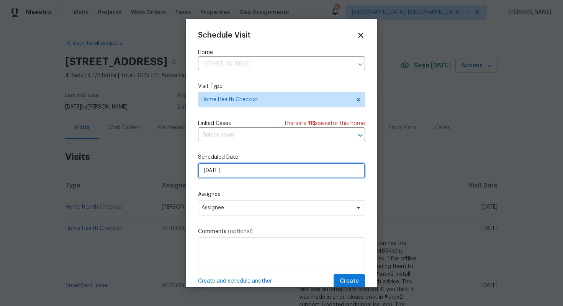
click at [228, 171] on input "[DATE]" at bounding box center [281, 170] width 167 height 15
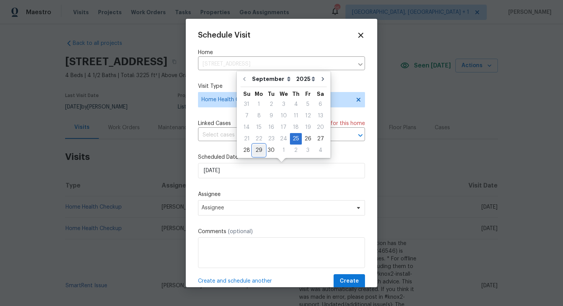
click at [262, 151] on div "29" at bounding box center [259, 150] width 12 height 11
type input "[DATE]"
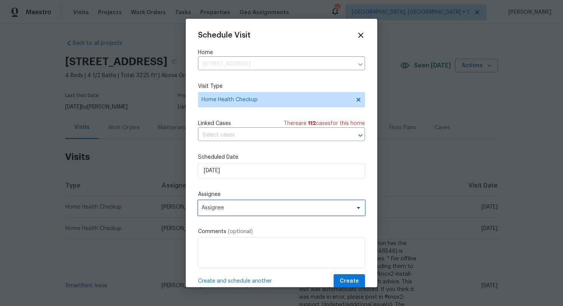
click at [236, 208] on span "Assignee" at bounding box center [276, 207] width 150 height 6
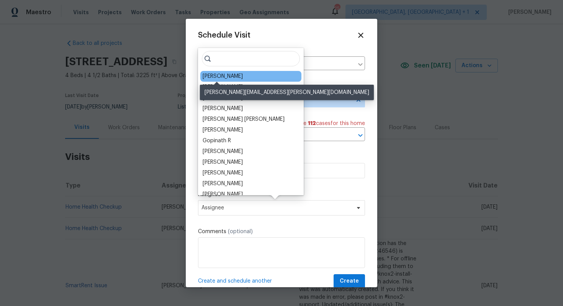
click at [216, 77] on div "[PERSON_NAME]" at bounding box center [223, 76] width 40 height 8
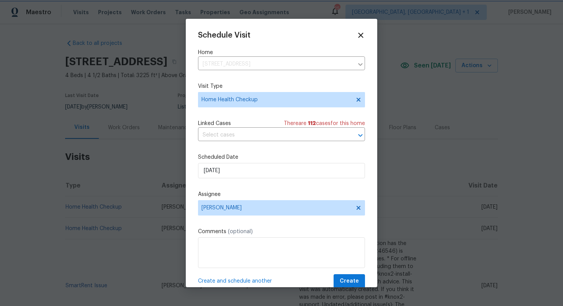
scroll to position [14, 0]
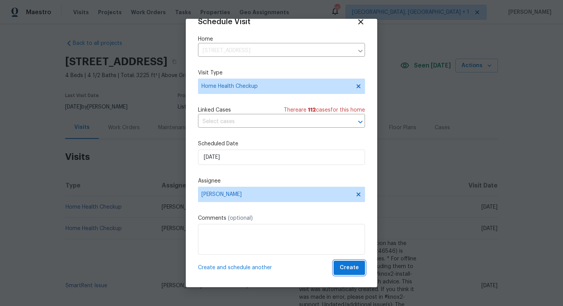
click at [344, 271] on span "Create" at bounding box center [349, 268] width 19 height 10
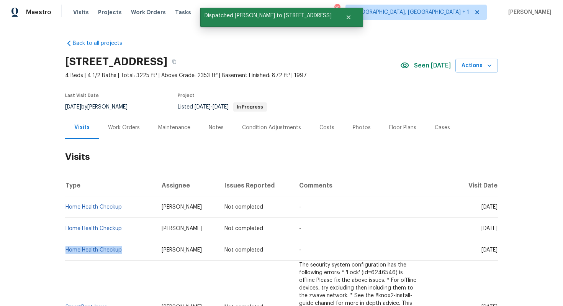
drag, startPoint x: 124, startPoint y: 250, endPoint x: 67, endPoint y: 251, distance: 57.1
click at [67, 251] on td "Home Health Checkup" at bounding box center [110, 249] width 90 height 21
copy link "Home Health Checkup"
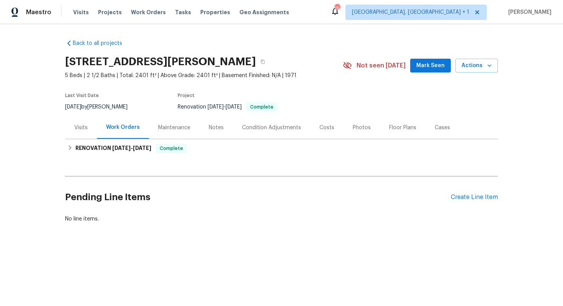
click at [85, 129] on div "Visits" at bounding box center [80, 128] width 13 height 8
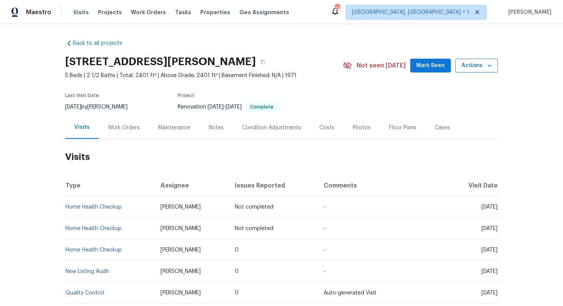
click at [473, 71] on button "Actions" at bounding box center [476, 66] width 43 height 14
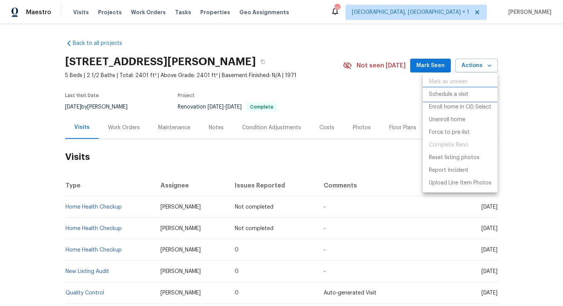
click at [442, 92] on p "Schedule a visit" at bounding box center [448, 94] width 39 height 8
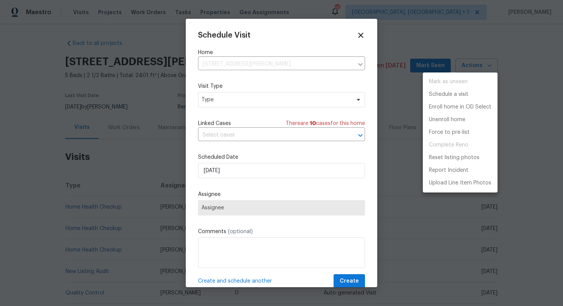
click at [250, 99] on div at bounding box center [281, 153] width 563 height 306
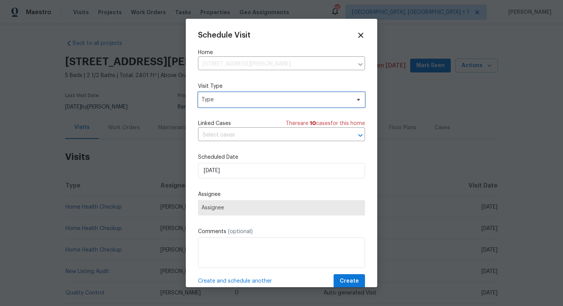
click at [212, 97] on span "Type" at bounding box center [275, 100] width 149 height 8
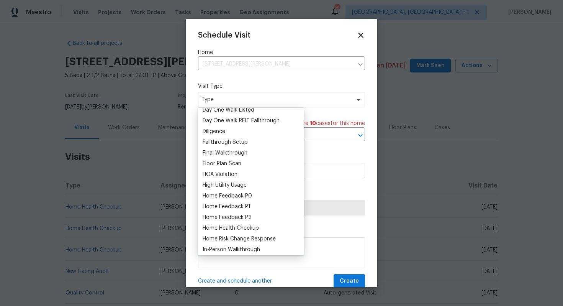
scroll to position [157, 0]
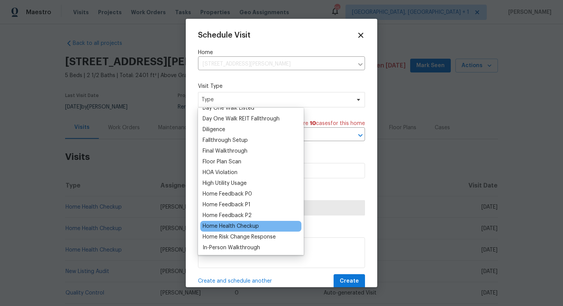
click at [225, 226] on div "Home Health Checkup" at bounding box center [231, 226] width 56 height 8
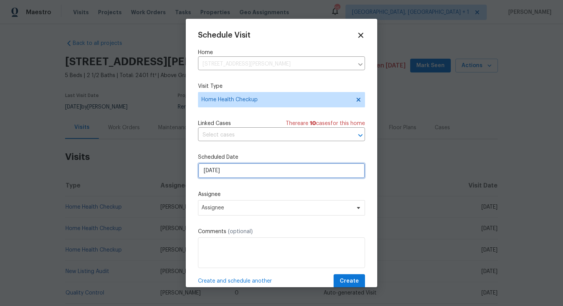
click at [258, 169] on input "[DATE]" at bounding box center [281, 170] width 167 height 15
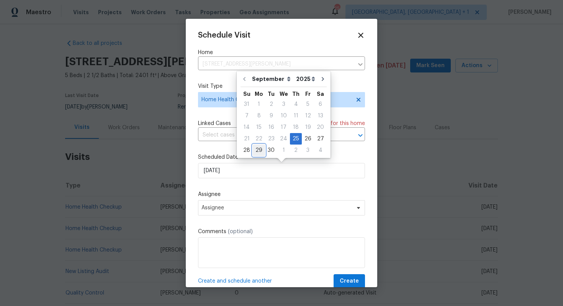
click at [259, 150] on div "29" at bounding box center [259, 150] width 12 height 11
type input "[DATE]"
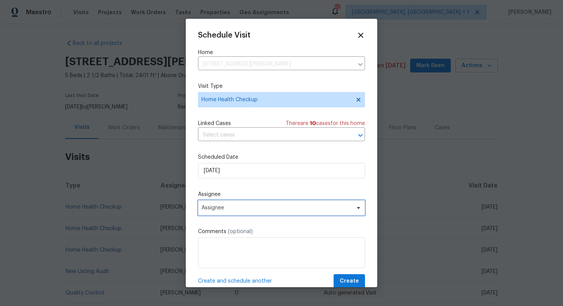
click at [262, 204] on span "Assignee" at bounding box center [281, 207] width 167 height 15
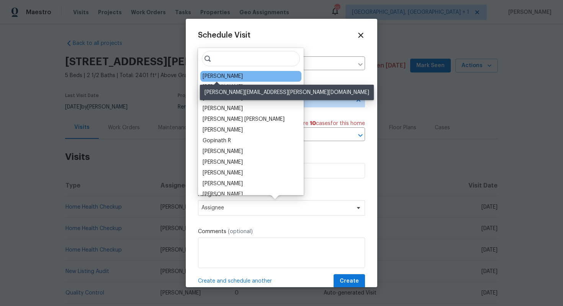
click at [216, 76] on div "[PERSON_NAME]" at bounding box center [223, 76] width 40 height 8
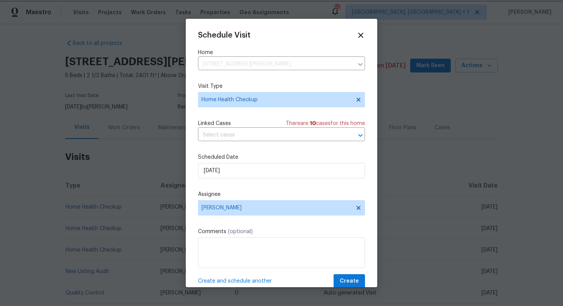
scroll to position [14, 0]
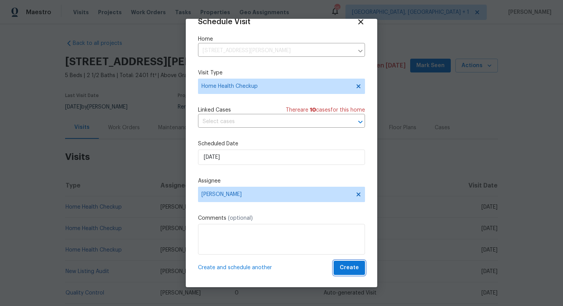
click at [349, 269] on span "Create" at bounding box center [349, 268] width 19 height 10
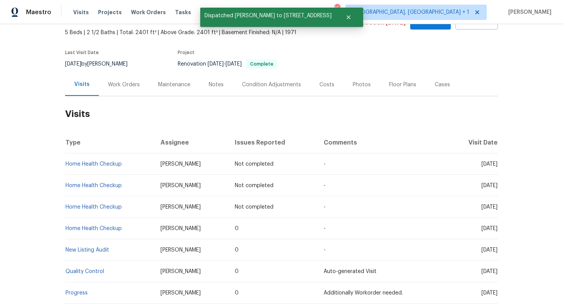
scroll to position [43, 0]
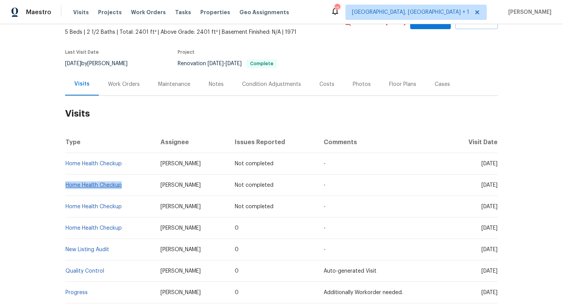
drag, startPoint x: 124, startPoint y: 186, endPoint x: 66, endPoint y: 186, distance: 57.8
click at [66, 186] on td "Home Health Checkup" at bounding box center [109, 184] width 89 height 21
copy link "Home Health Checkup"
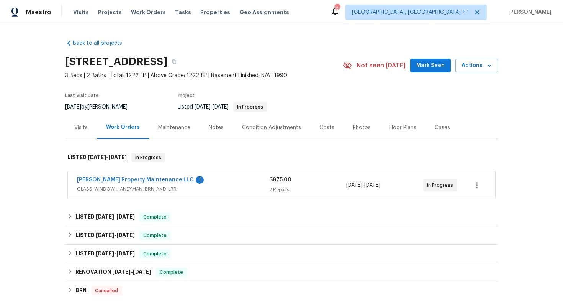
click at [83, 129] on div "Visits" at bounding box center [80, 128] width 13 height 8
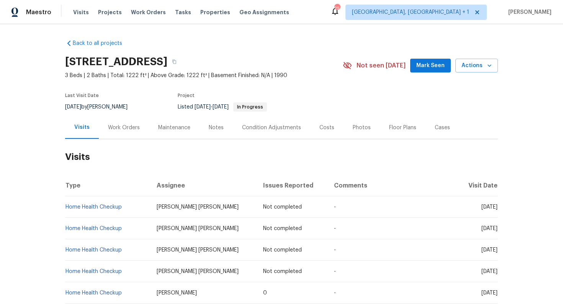
scroll to position [44, 0]
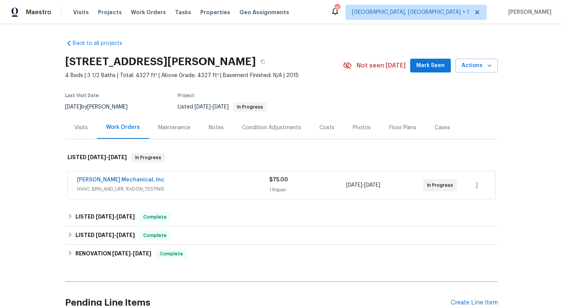
click at [81, 131] on div "Visits" at bounding box center [80, 128] width 13 height 8
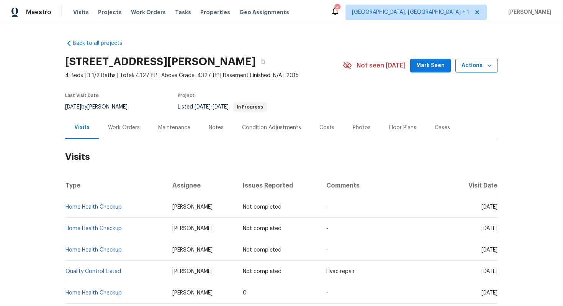
click at [481, 65] on span "Actions" at bounding box center [476, 66] width 30 height 10
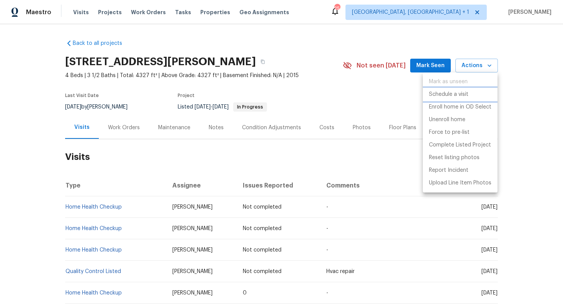
click at [448, 94] on p "Schedule a visit" at bounding box center [448, 94] width 39 height 8
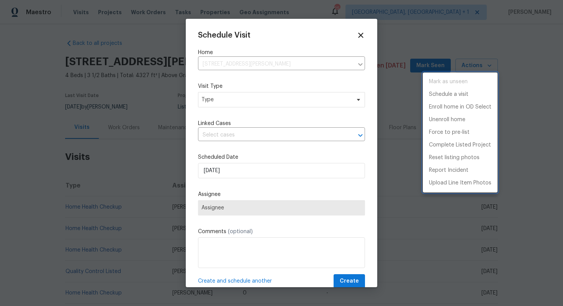
click at [237, 98] on div at bounding box center [281, 153] width 563 height 306
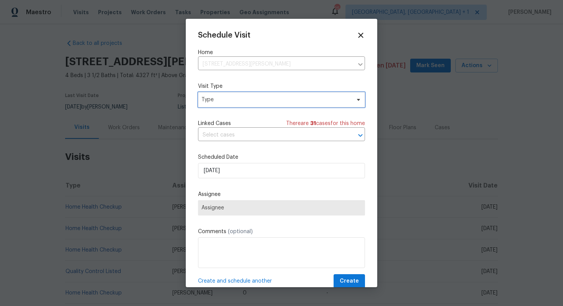
click at [216, 97] on span "Type" at bounding box center [275, 100] width 149 height 8
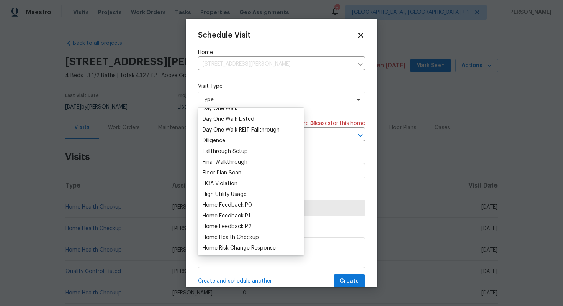
scroll to position [209, 0]
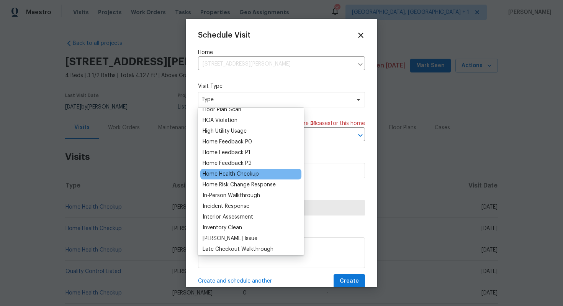
click at [238, 175] on div "Home Health Checkup" at bounding box center [231, 174] width 56 height 8
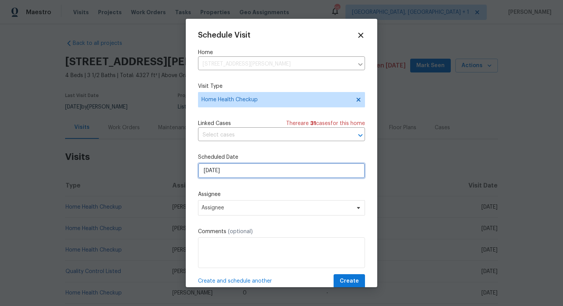
click at [242, 171] on input "[DATE]" at bounding box center [281, 170] width 167 height 15
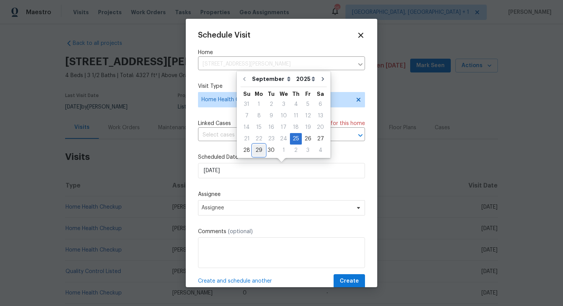
click at [258, 150] on div "29" at bounding box center [259, 150] width 12 height 11
type input "[DATE]"
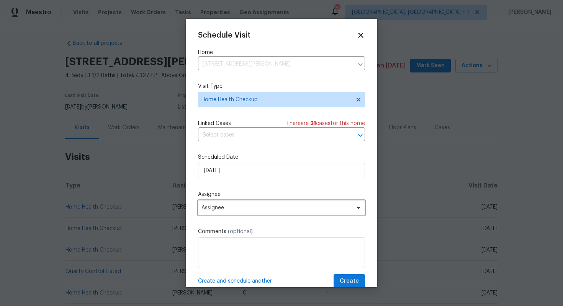
click at [235, 208] on span "Assignee" at bounding box center [276, 207] width 150 height 6
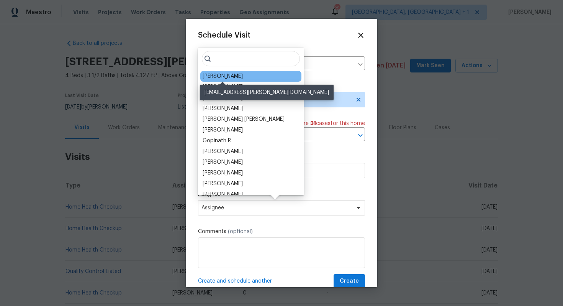
click at [223, 77] on div "[PERSON_NAME]" at bounding box center [223, 76] width 40 height 8
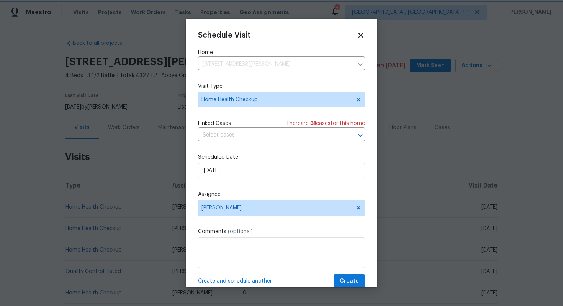
scroll to position [14, 0]
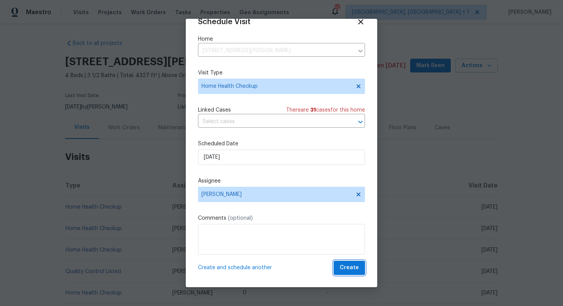
click at [350, 272] on span "Create" at bounding box center [349, 268] width 19 height 10
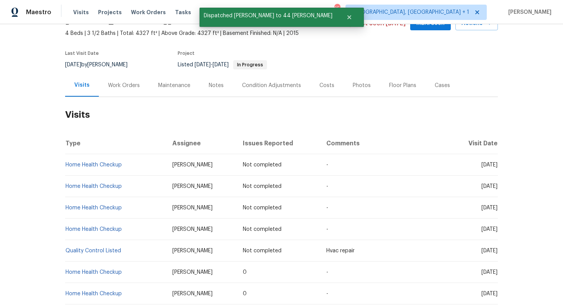
scroll to position [43, 0]
drag, startPoint x: 123, startPoint y: 227, endPoint x: 67, endPoint y: 227, distance: 56.3
click at [67, 227] on td "Home Health Checkup" at bounding box center [115, 227] width 101 height 21
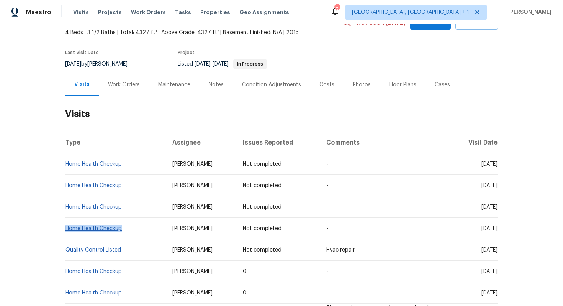
copy link "Home Health Checkup"
